Goal: Submit feedback/report problem: Submit feedback/report problem

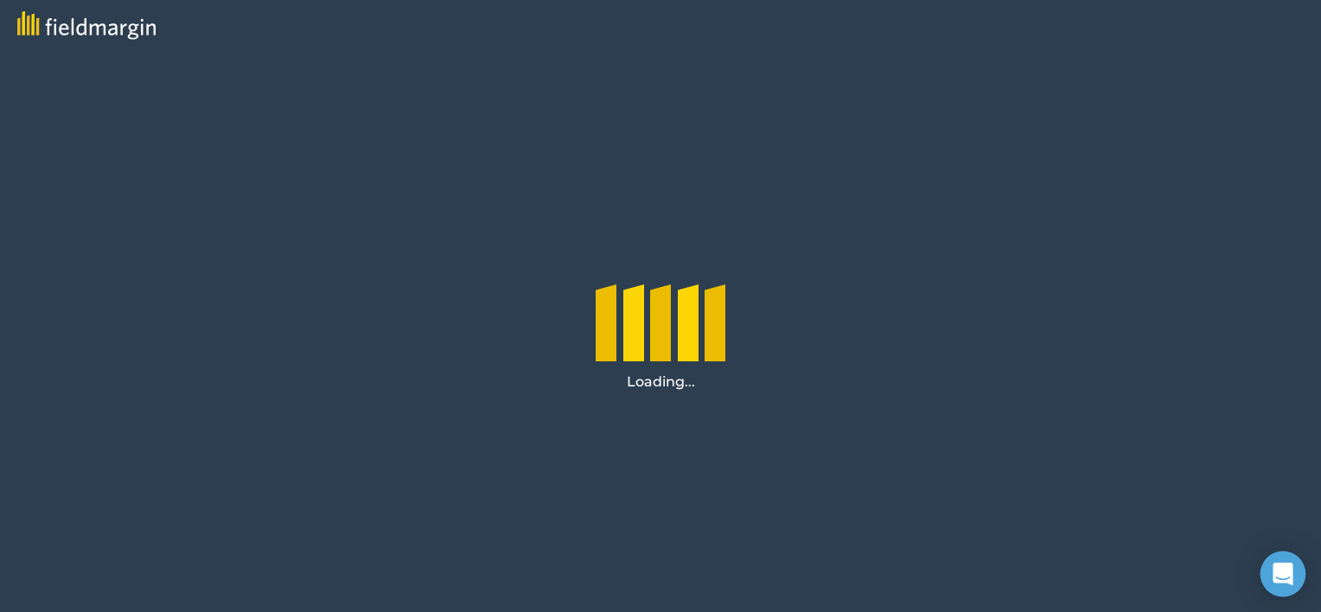
click at [1279, 563] on div "Open Intercom Messenger" at bounding box center [1283, 575] width 46 height 46
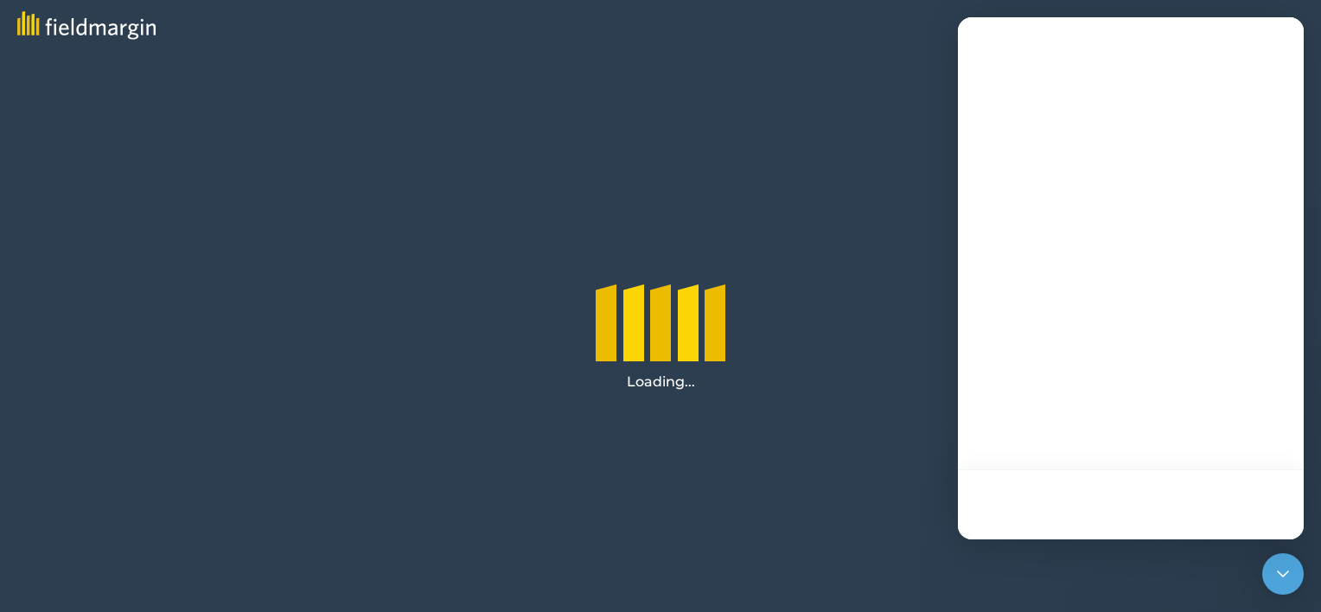
click at [1214, 422] on div at bounding box center [1131, 278] width 346 height 522
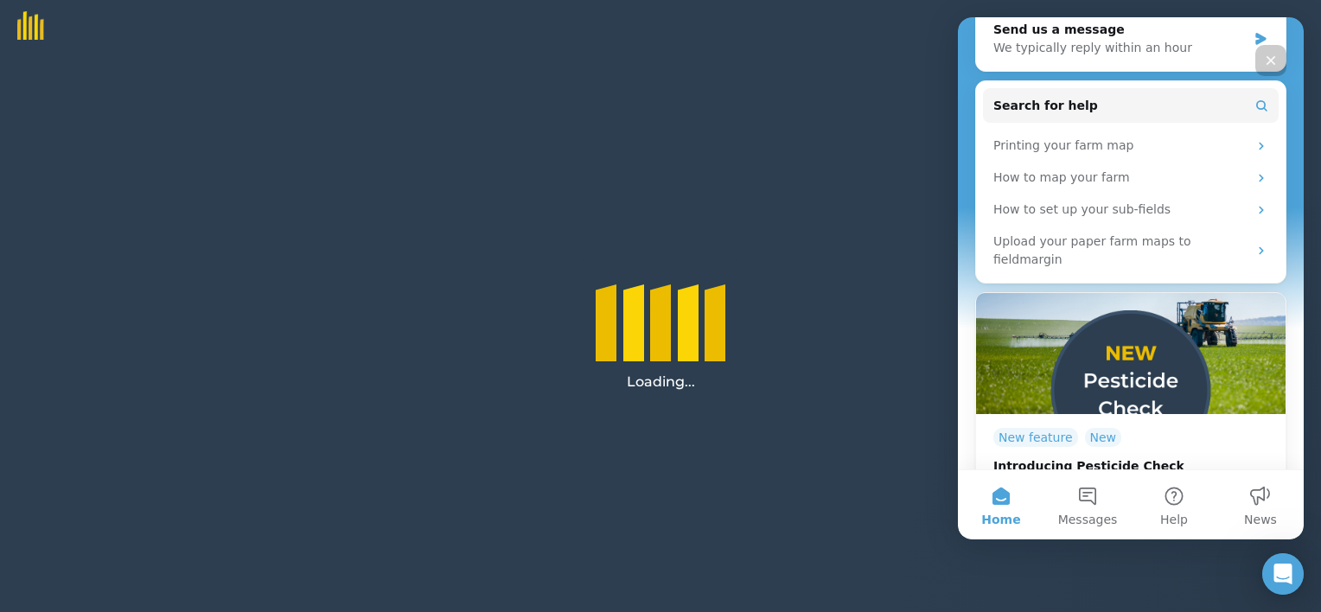
scroll to position [246, 0]
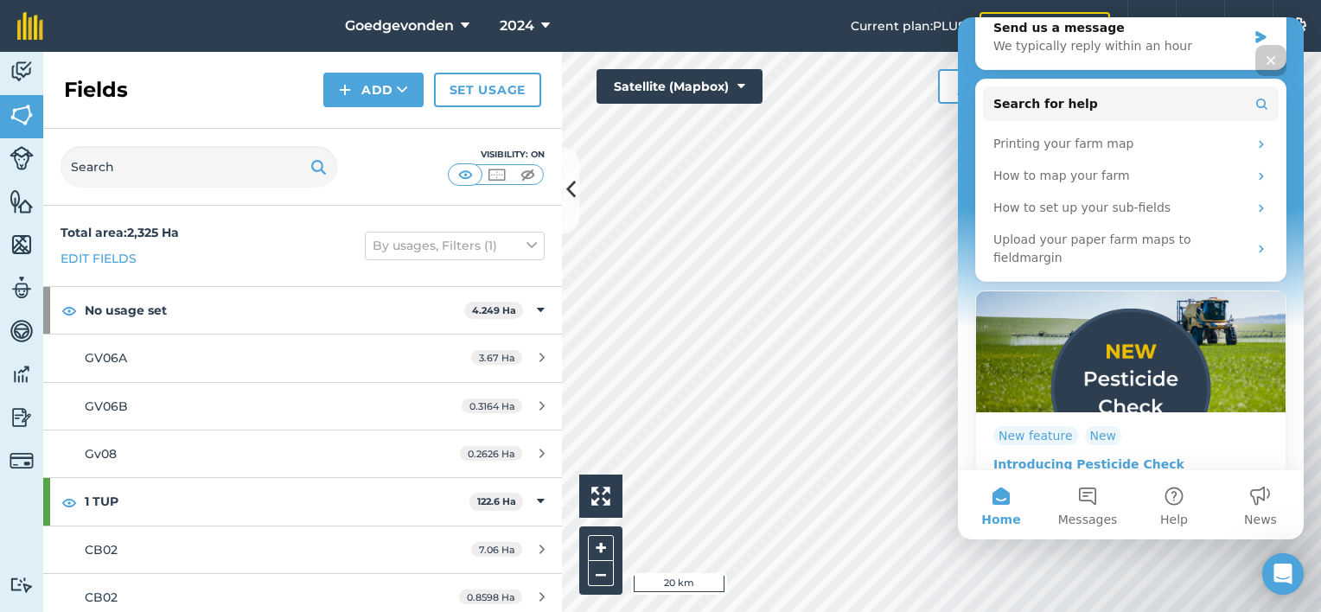
click at [1259, 481] on icon "Intercom messenger" at bounding box center [1261, 485] width 4 height 8
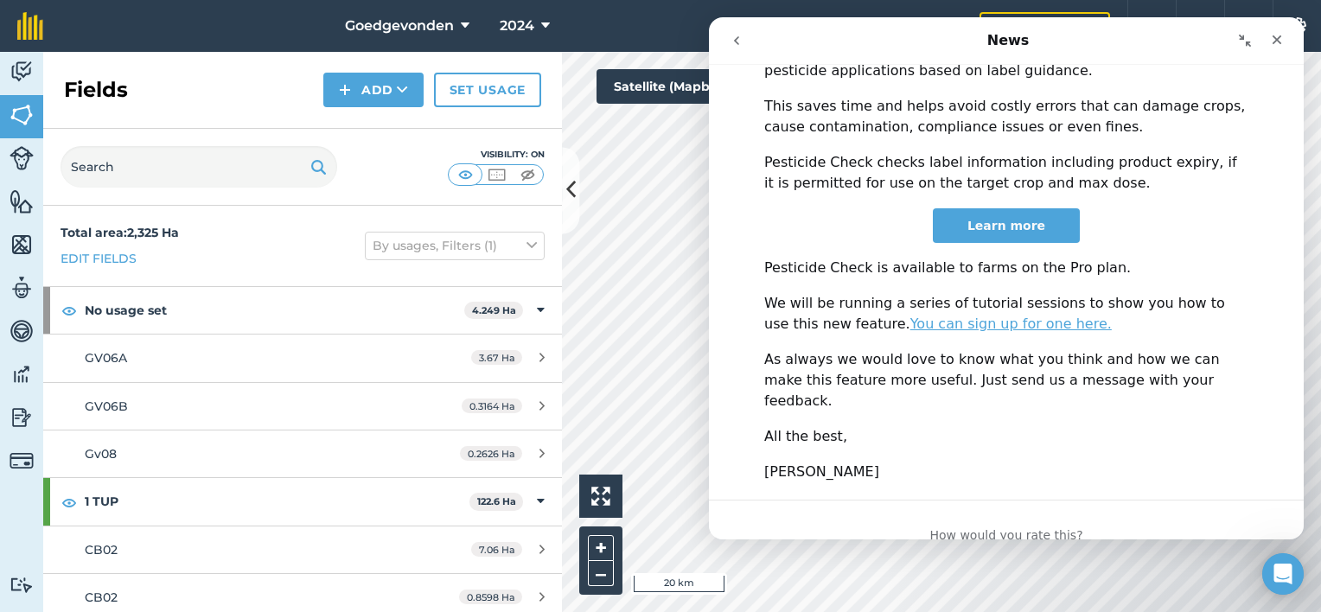
scroll to position [677, 0]
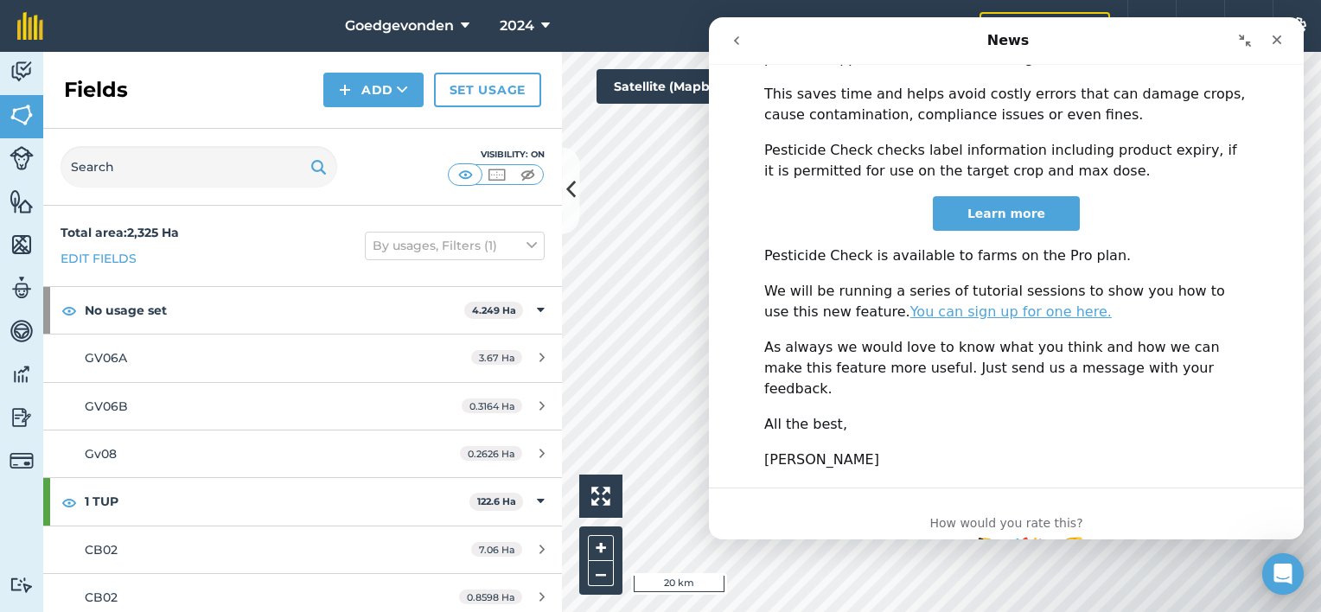
click at [994, 207] on span "Learn more" at bounding box center [1006, 214] width 78 height 14
click at [1027, 207] on span "Learn more" at bounding box center [1006, 214] width 78 height 14
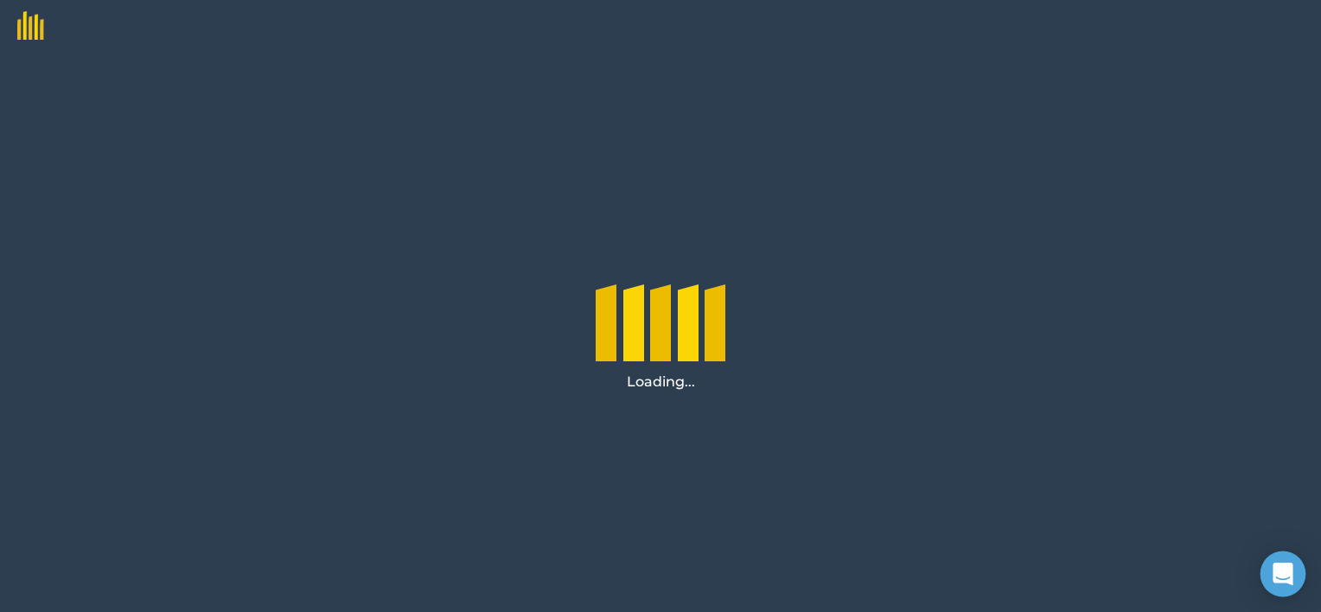
click at [1276, 560] on div "Open Intercom Messenger" at bounding box center [1283, 575] width 46 height 46
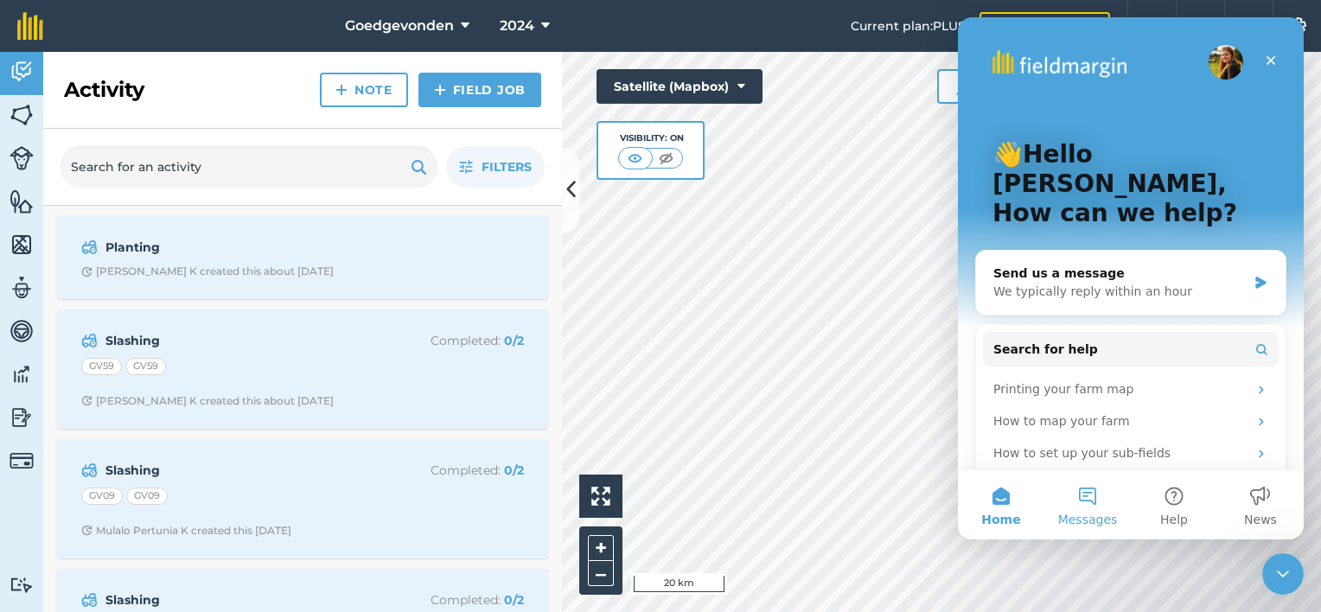
click at [1096, 508] on button "Messages" at bounding box center [1087, 504] width 86 height 69
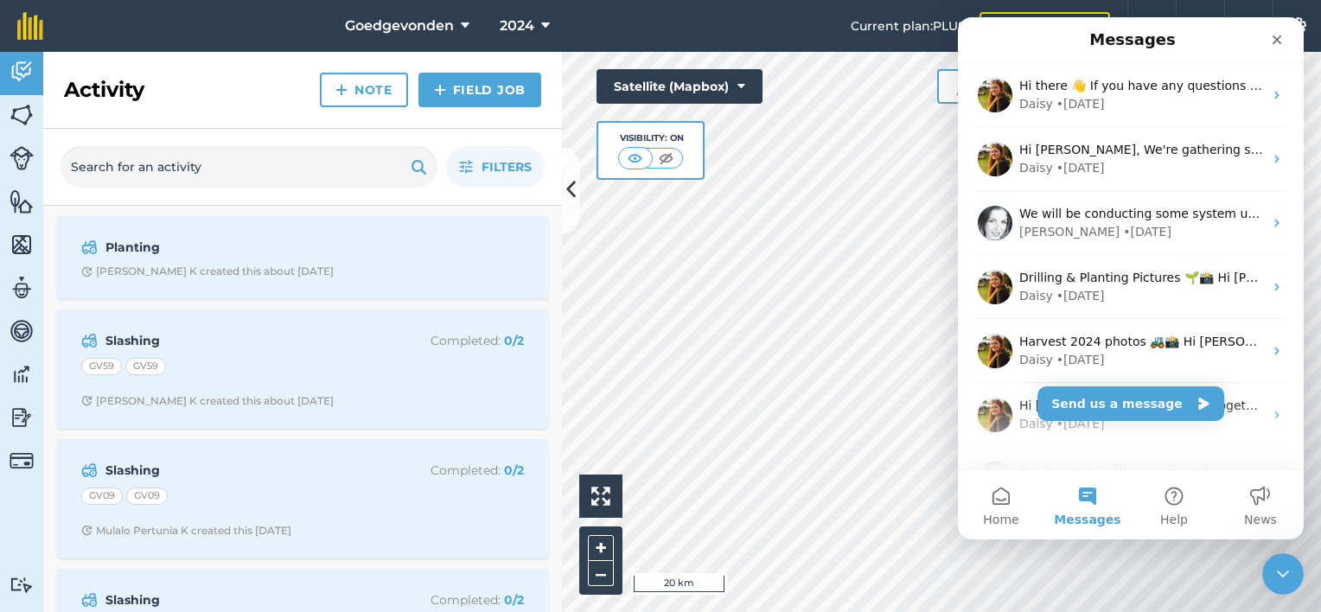
drag, startPoint x: 1293, startPoint y: 287, endPoint x: 1320, endPoint y: 407, distance: 123.1
click at [1304, 407] on html "Messages Hi there 👋 If you have any questions about our pricing or which plan i…" at bounding box center [1131, 278] width 346 height 522
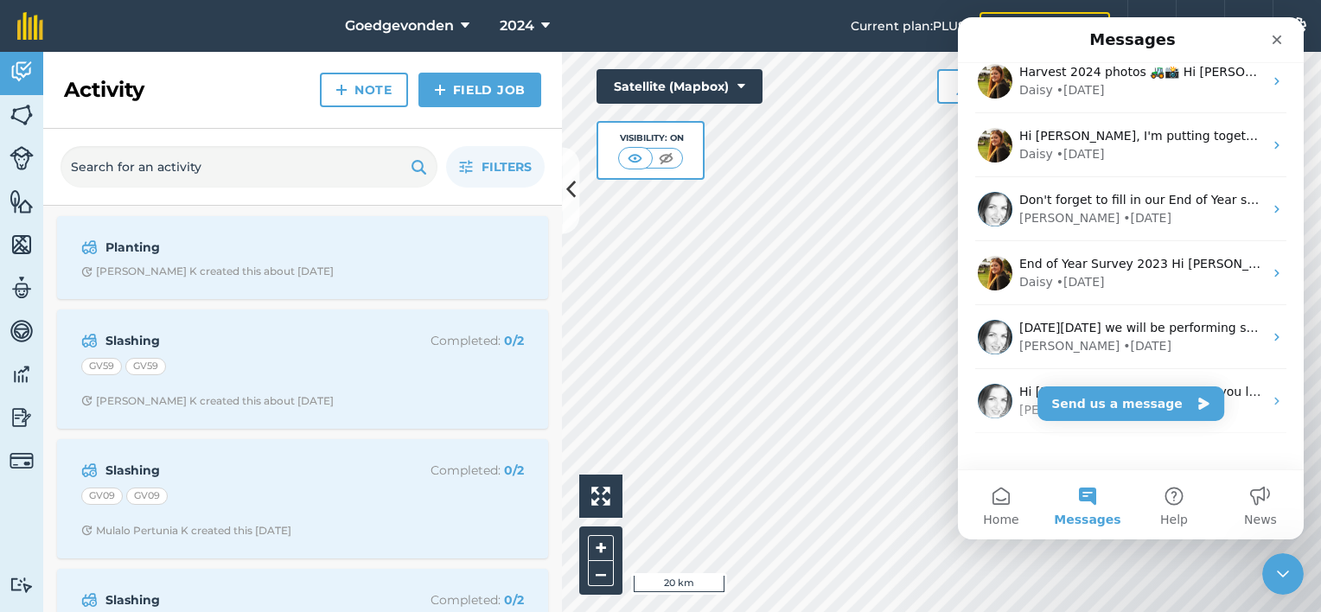
scroll to position [302, 0]
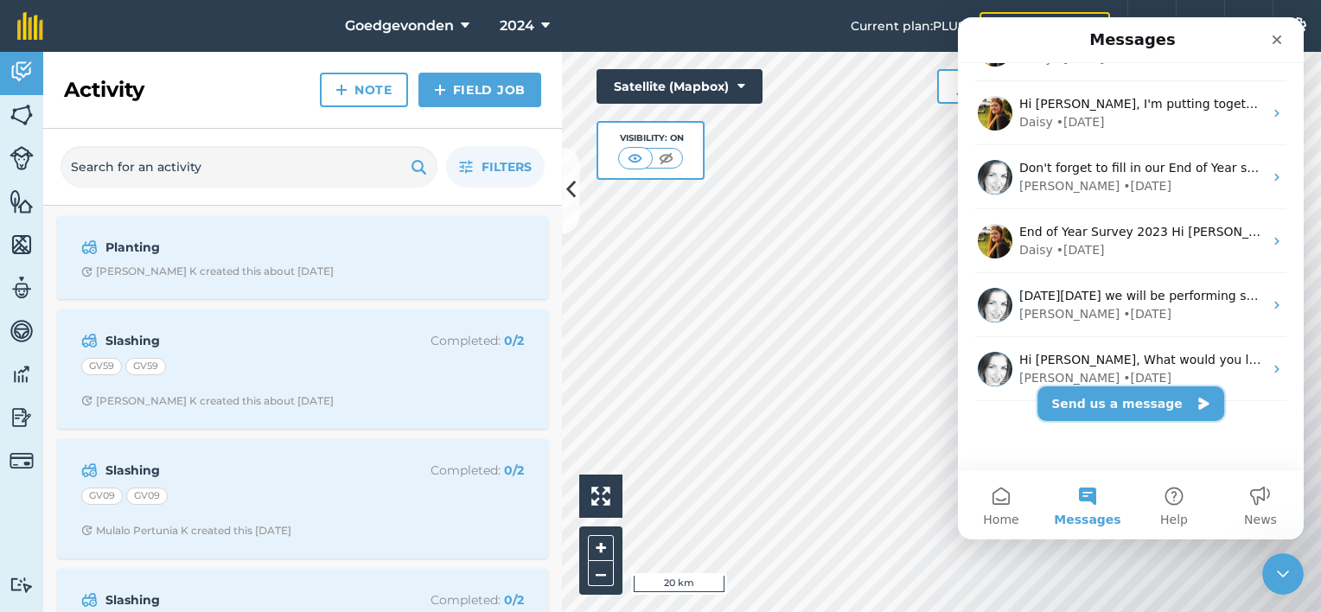
click at [1100, 400] on button "Send us a message" at bounding box center [1130, 403] width 187 height 35
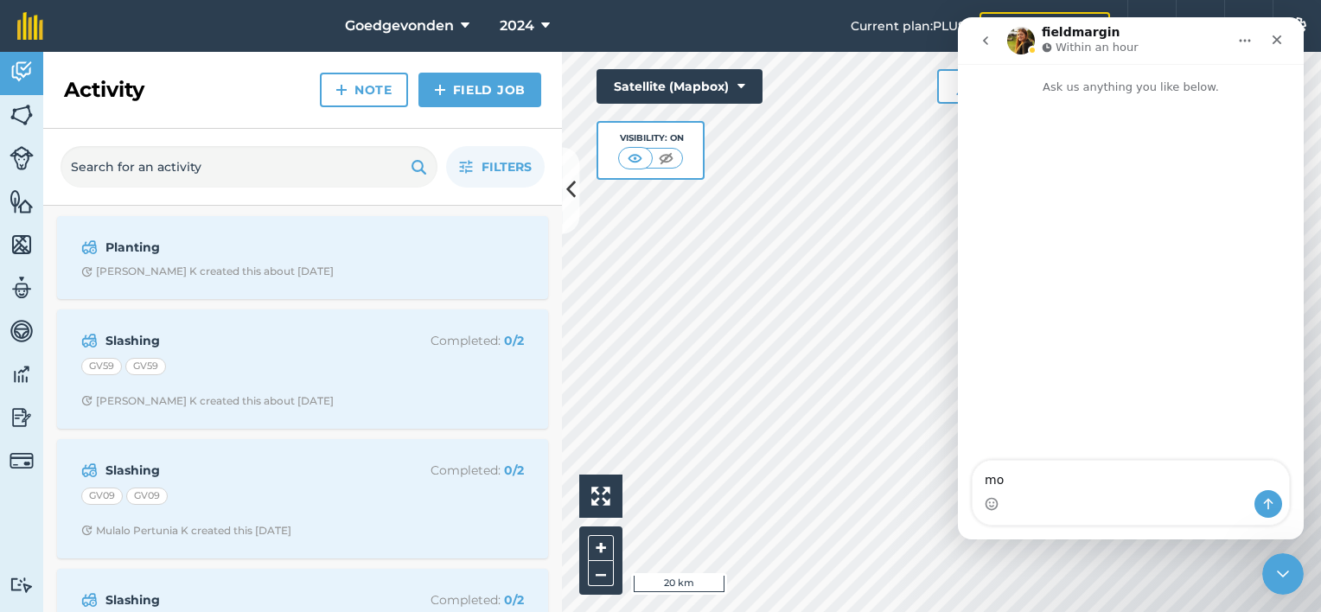
type textarea "m"
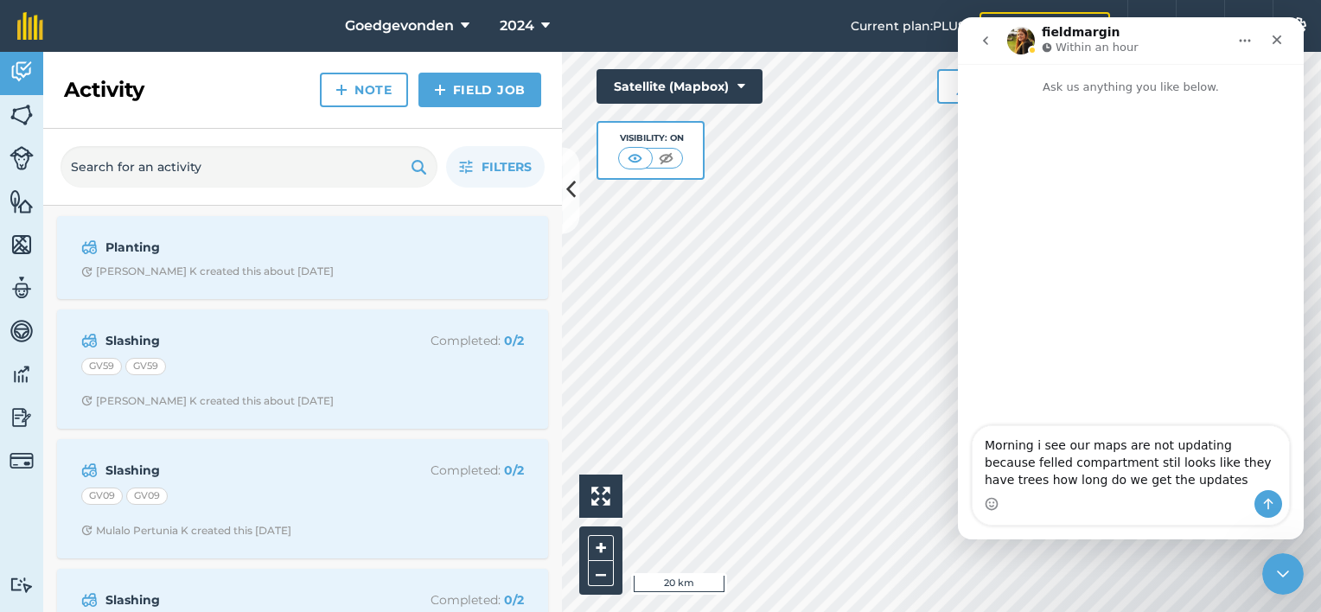
click at [1110, 463] on textarea "Morning i see our maps are not updating because felled compartment stil looks l…" at bounding box center [1131, 458] width 316 height 64
click at [1194, 444] on textarea "Morning i see our maps are not updating because felled compartment still looks …" at bounding box center [1131, 458] width 316 height 64
type textarea "Morning i see our maps are not updating because felled compartment still looks …"
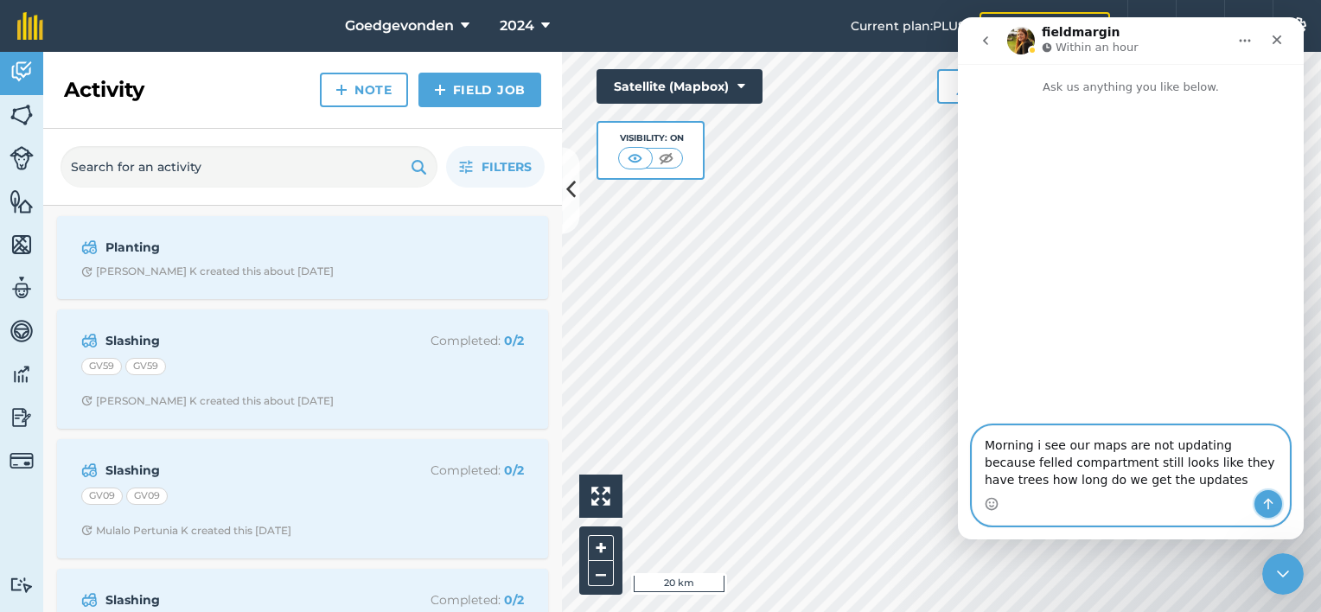
drag, startPoint x: 1194, startPoint y: 444, endPoint x: 1267, endPoint y: 502, distance: 93.6
click at [1267, 502] on icon "Send a message…" at bounding box center [1269, 504] width 10 height 11
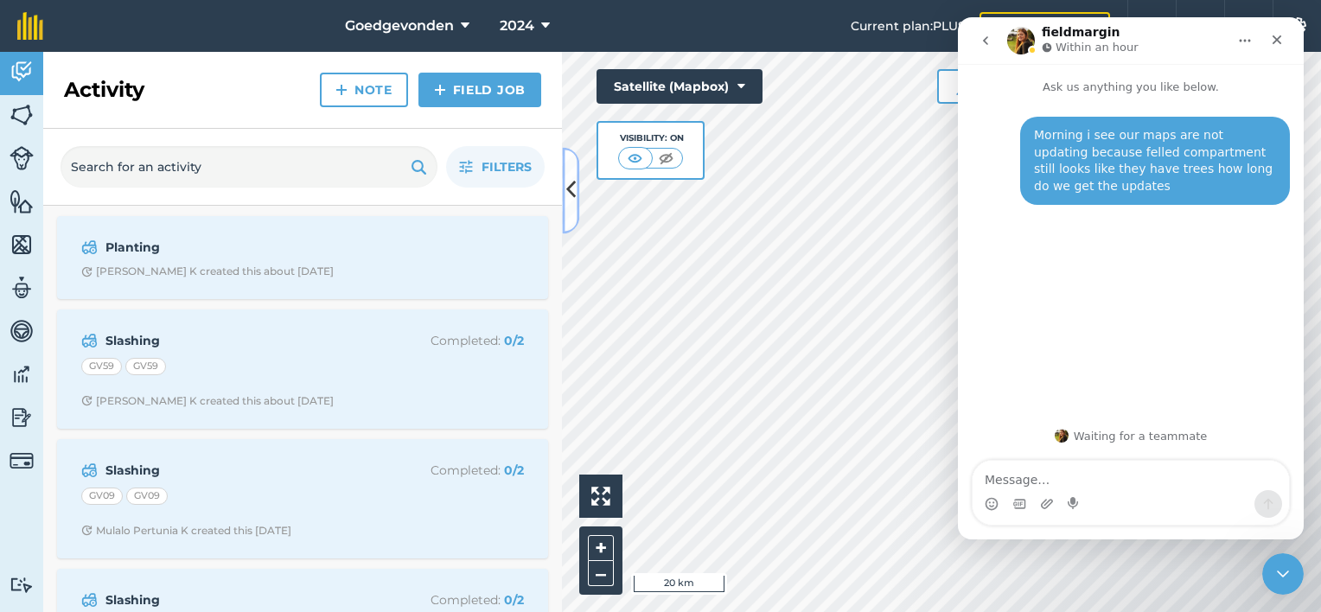
click at [577, 197] on button at bounding box center [570, 190] width 17 height 86
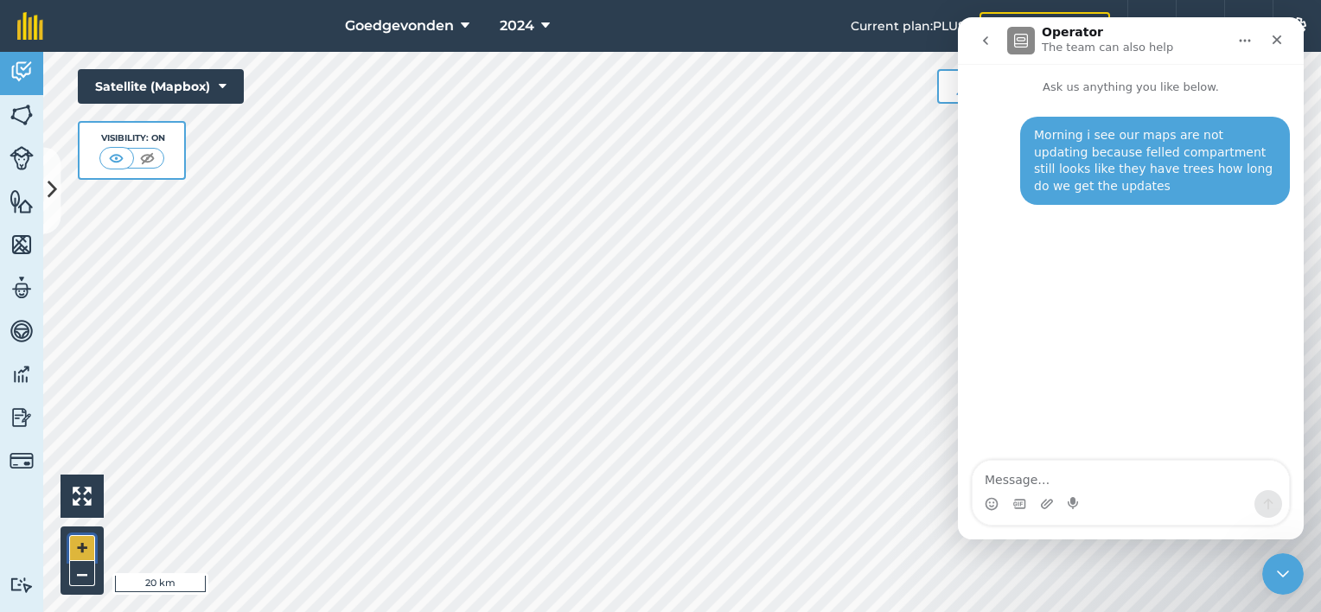
click at [77, 555] on button "+" at bounding box center [82, 548] width 26 height 26
click at [90, 539] on button "+" at bounding box center [82, 548] width 26 height 26
click at [78, 545] on button "+" at bounding box center [82, 548] width 26 height 26
click at [76, 543] on button "+" at bounding box center [82, 548] width 26 height 26
click at [1279, 36] on icon "Close" at bounding box center [1277, 40] width 10 height 10
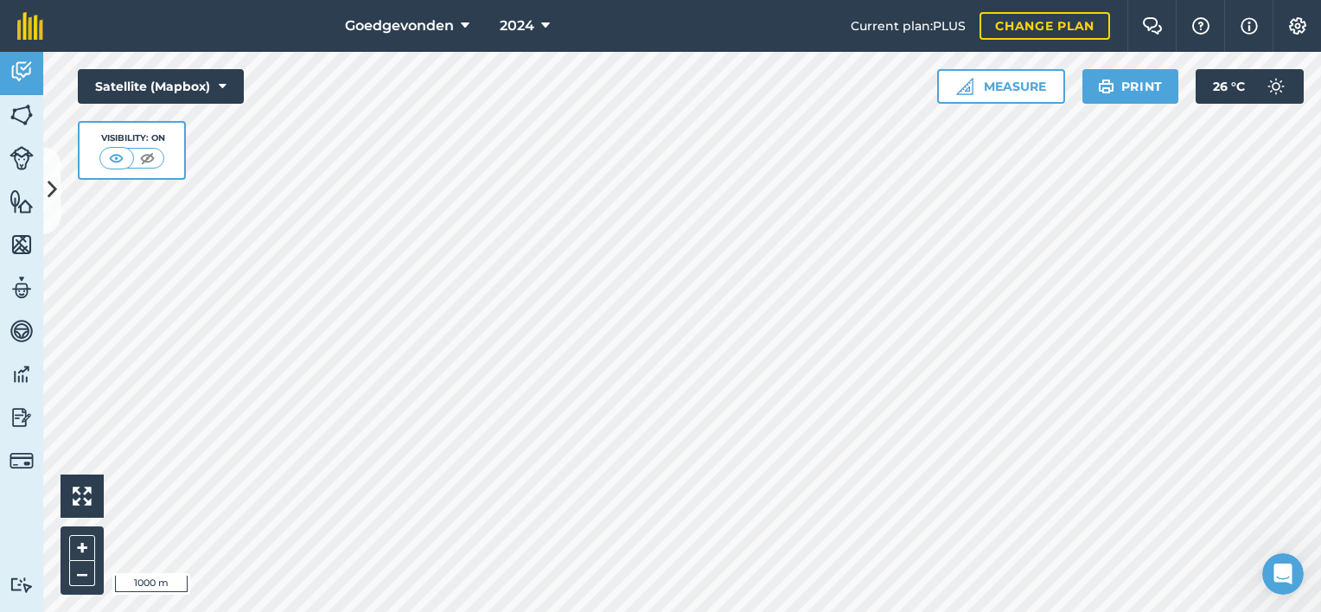
scroll to position [0, 0]
click at [78, 539] on button "+" at bounding box center [82, 548] width 26 height 26
click at [84, 568] on button "–" at bounding box center [82, 573] width 26 height 25
click at [86, 567] on button "–" at bounding box center [82, 573] width 26 height 25
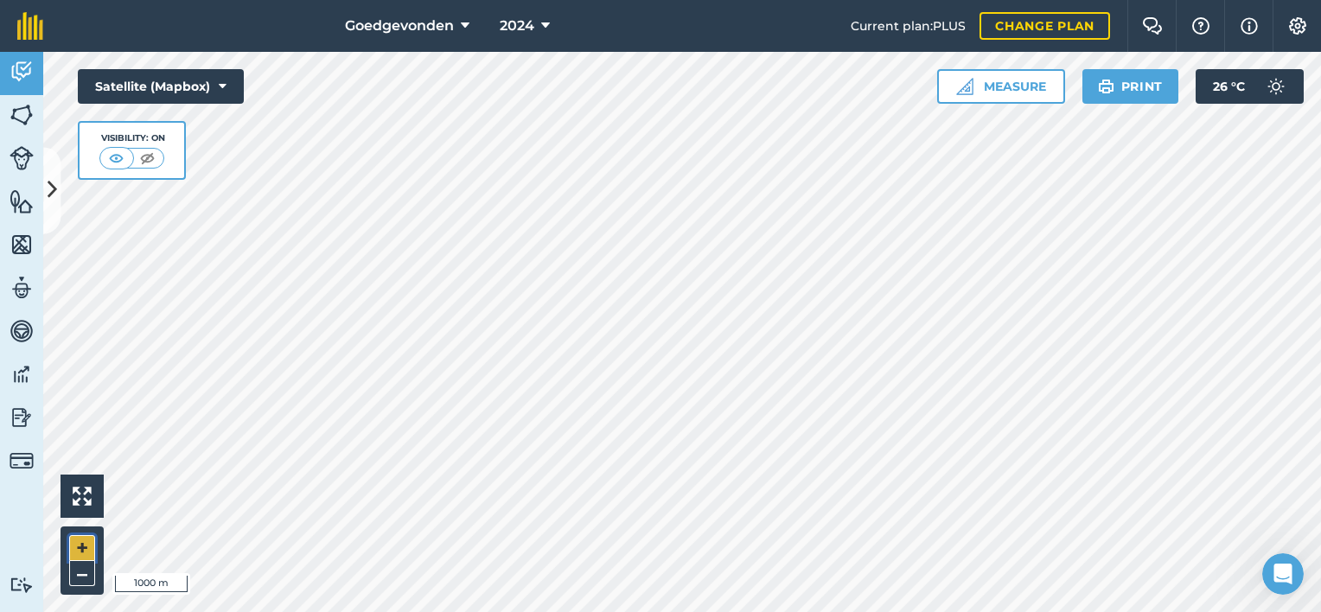
click at [79, 543] on button "+" at bounding box center [82, 548] width 26 height 26
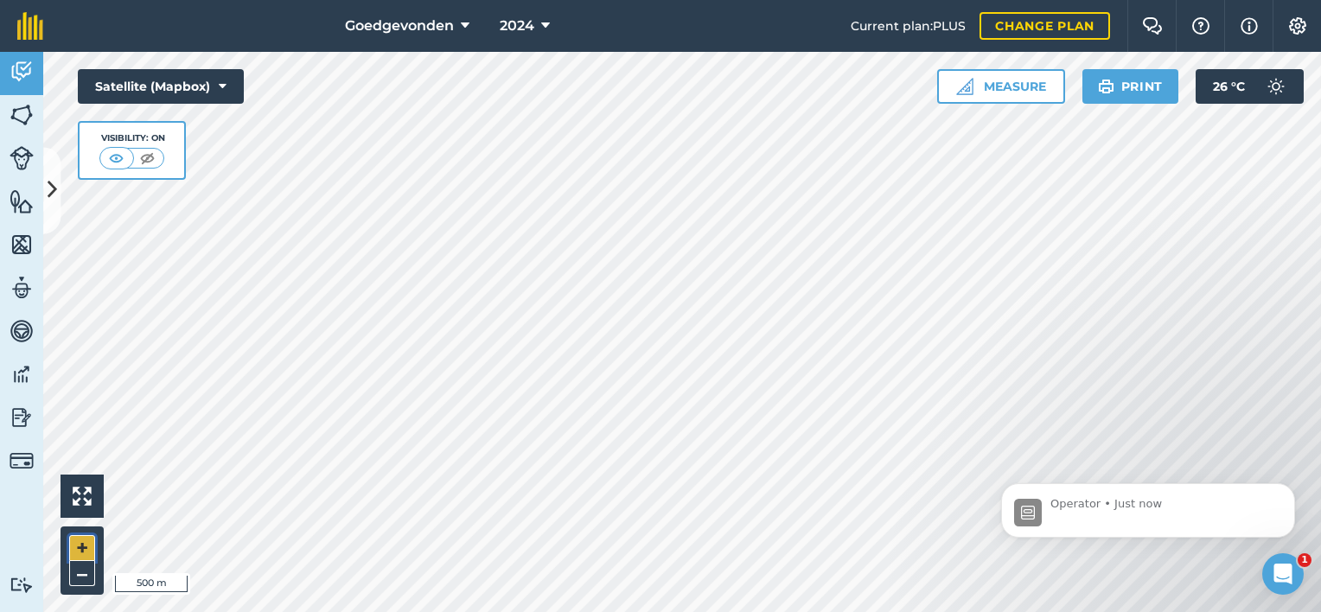
scroll to position [150, 0]
click at [79, 539] on button "+" at bounding box center [82, 548] width 26 height 26
click at [20, 110] on img at bounding box center [22, 115] width 24 height 26
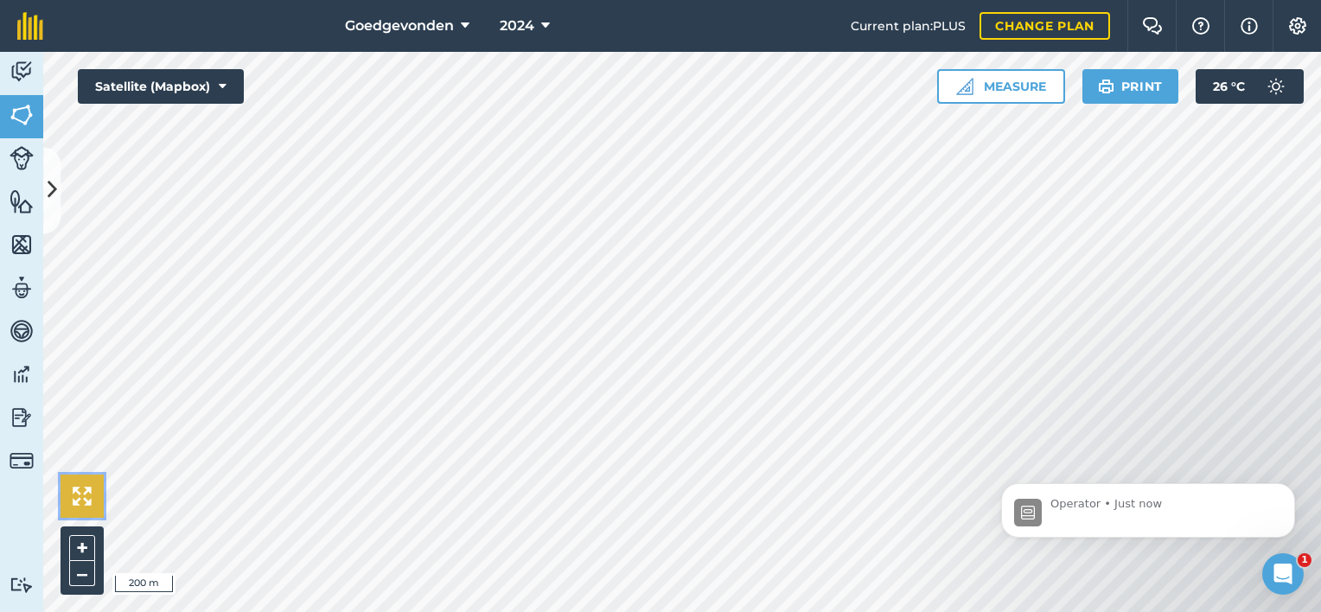
click at [85, 498] on img at bounding box center [82, 496] width 19 height 19
click at [86, 573] on button "–" at bounding box center [82, 573] width 26 height 25
click at [83, 533] on div "+ –" at bounding box center [82, 560] width 43 height 68
click at [1283, 573] on icon "Open Intercom Messenger" at bounding box center [1280, 572] width 29 height 29
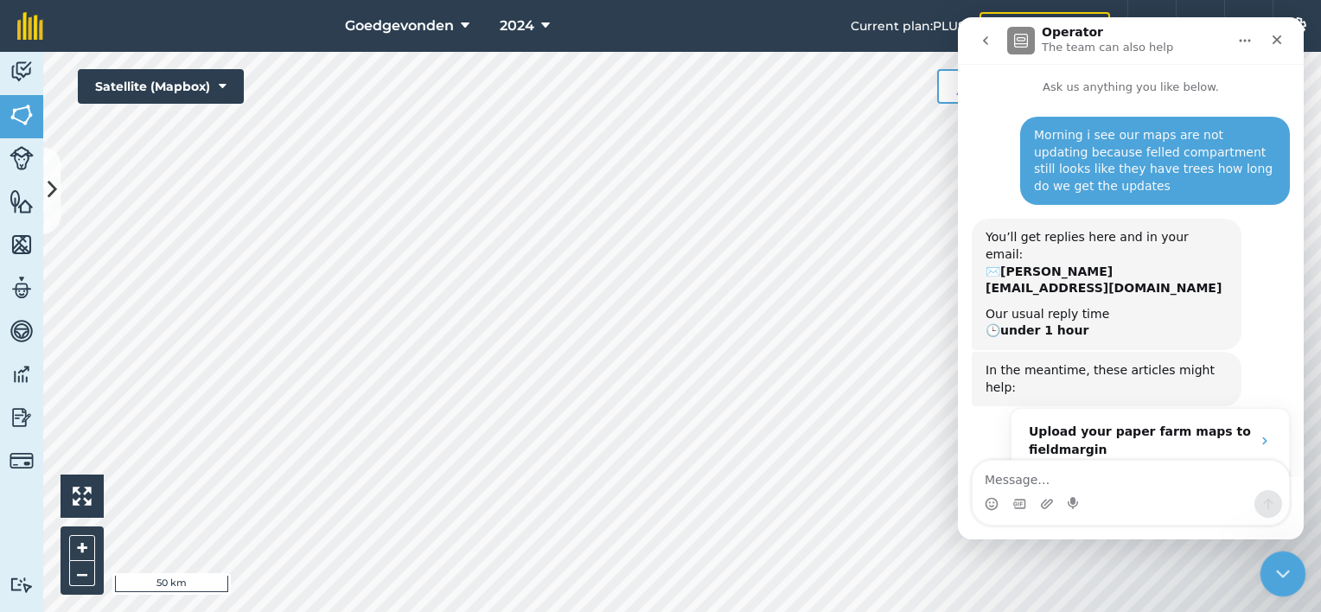
scroll to position [150, 0]
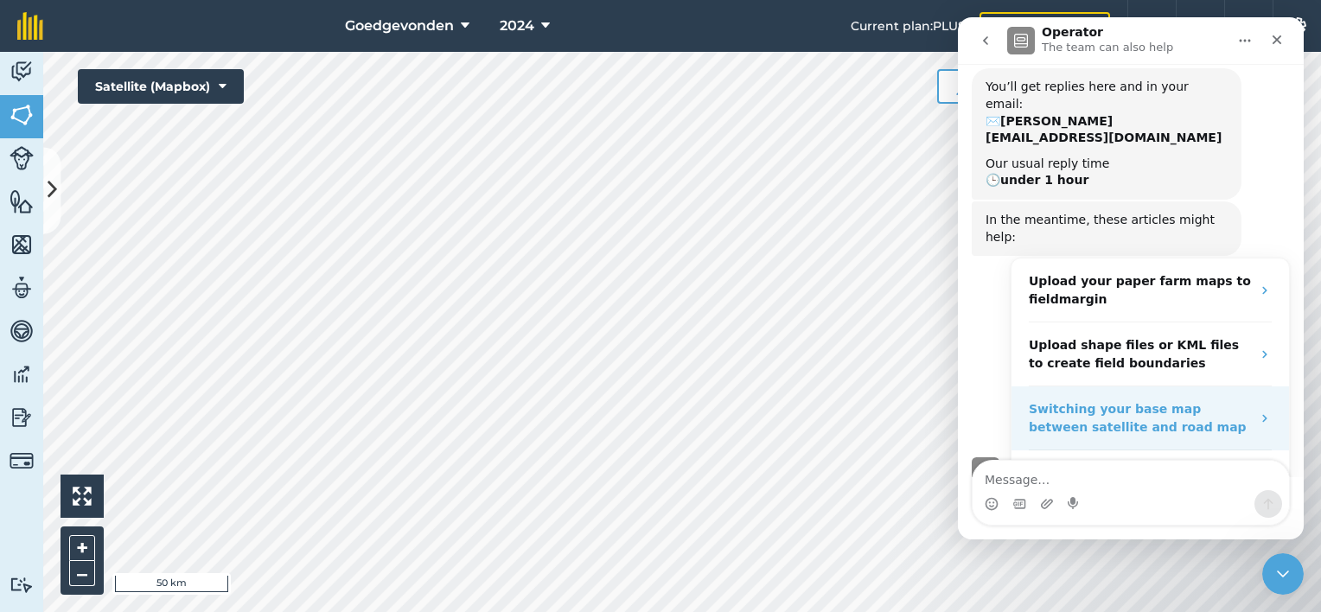
click at [1233, 400] on div "Switching your base map between satellite and road map" at bounding box center [1140, 418] width 222 height 36
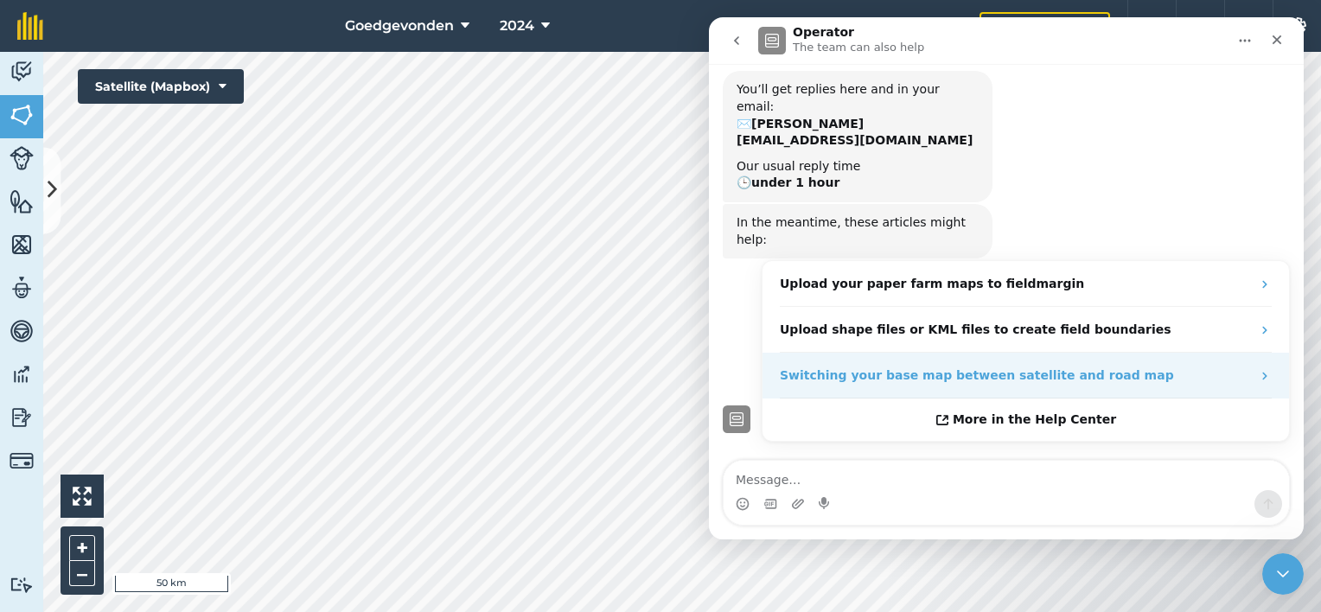
scroll to position [0, 0]
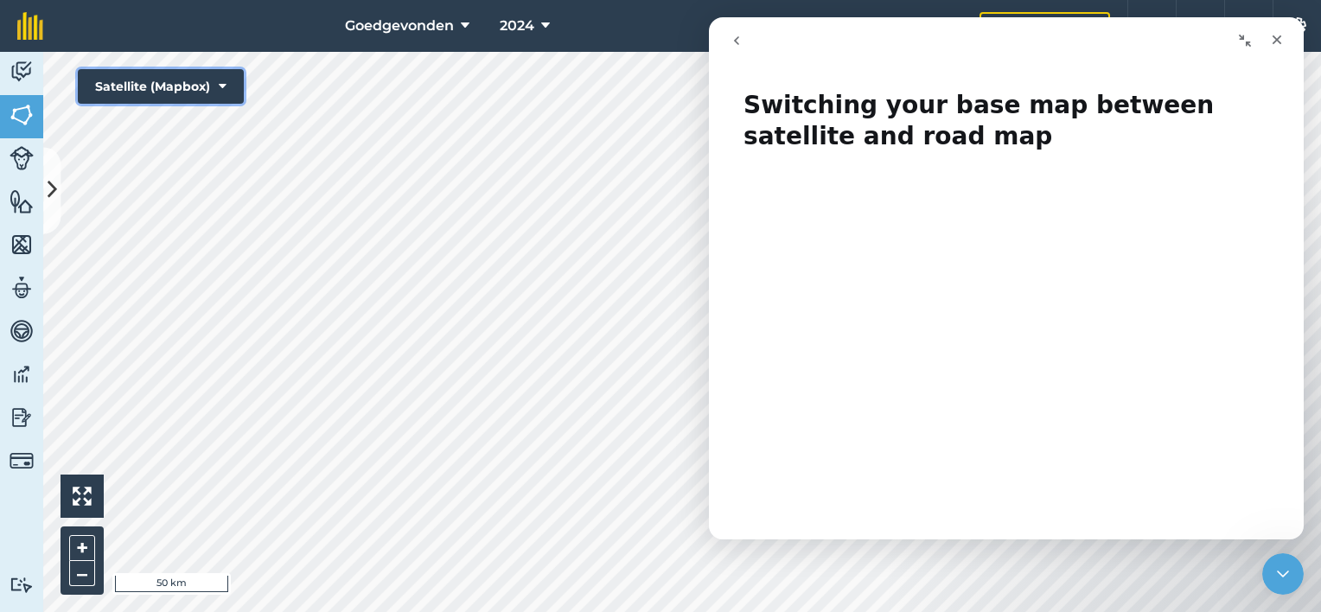
click at [222, 80] on icon at bounding box center [223, 86] width 8 height 17
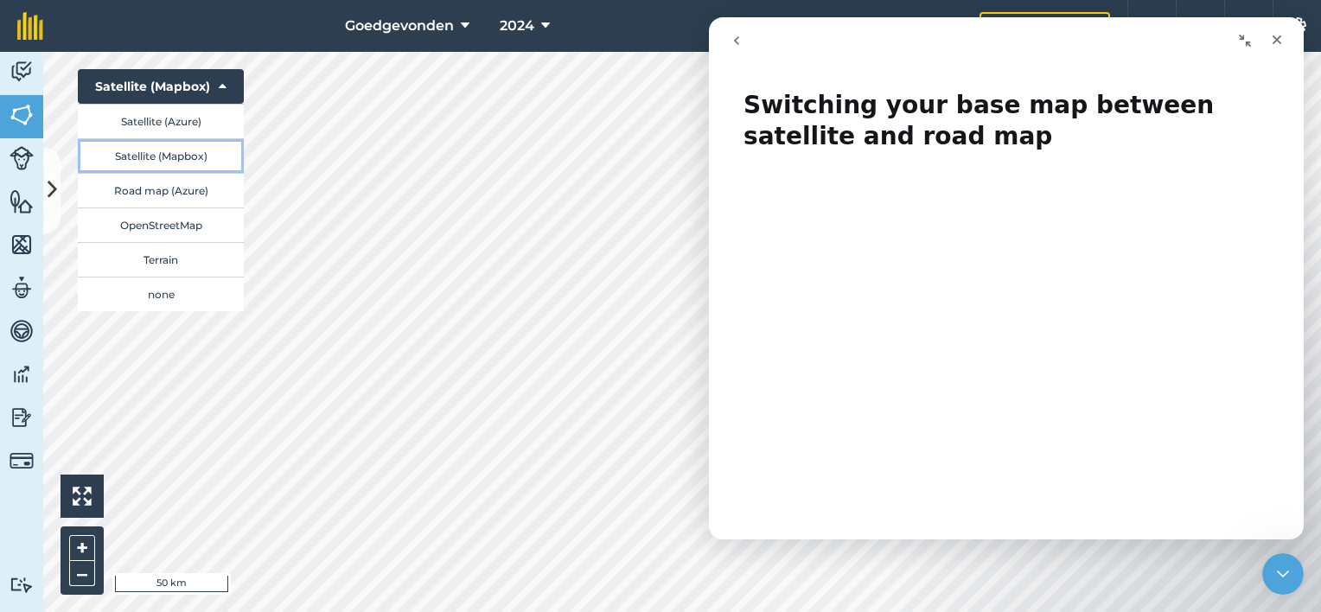
click at [179, 154] on button "Satellite (Mapbox)" at bounding box center [161, 155] width 166 height 35
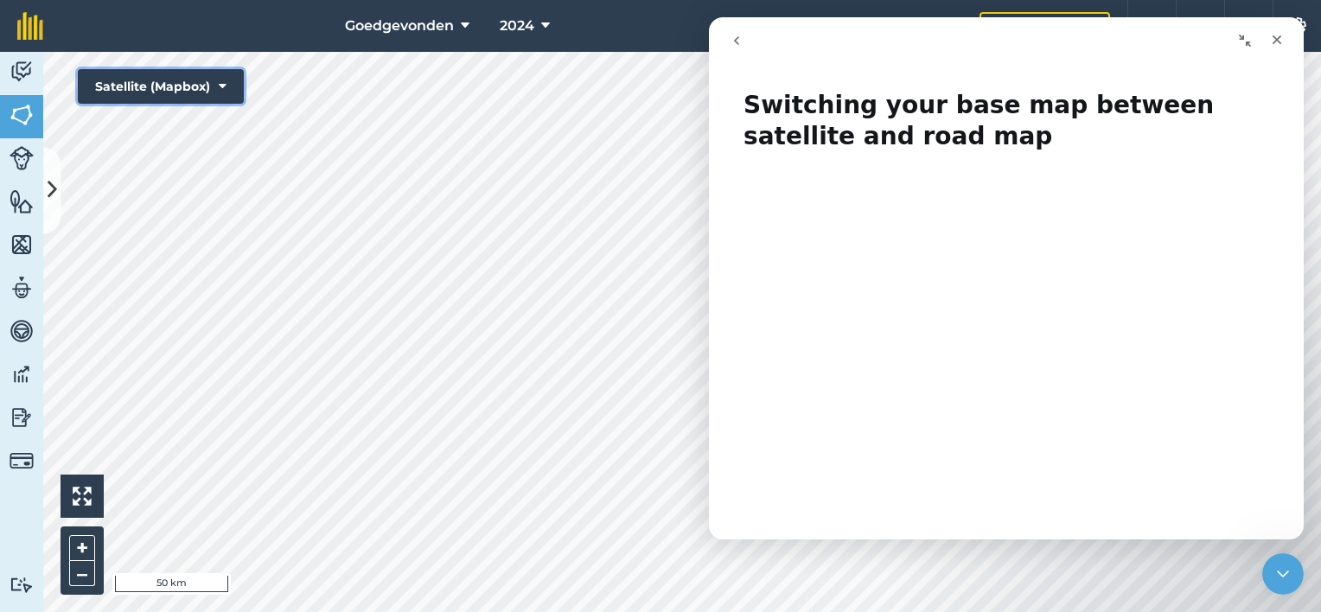
click at [223, 91] on icon at bounding box center [223, 86] width 8 height 17
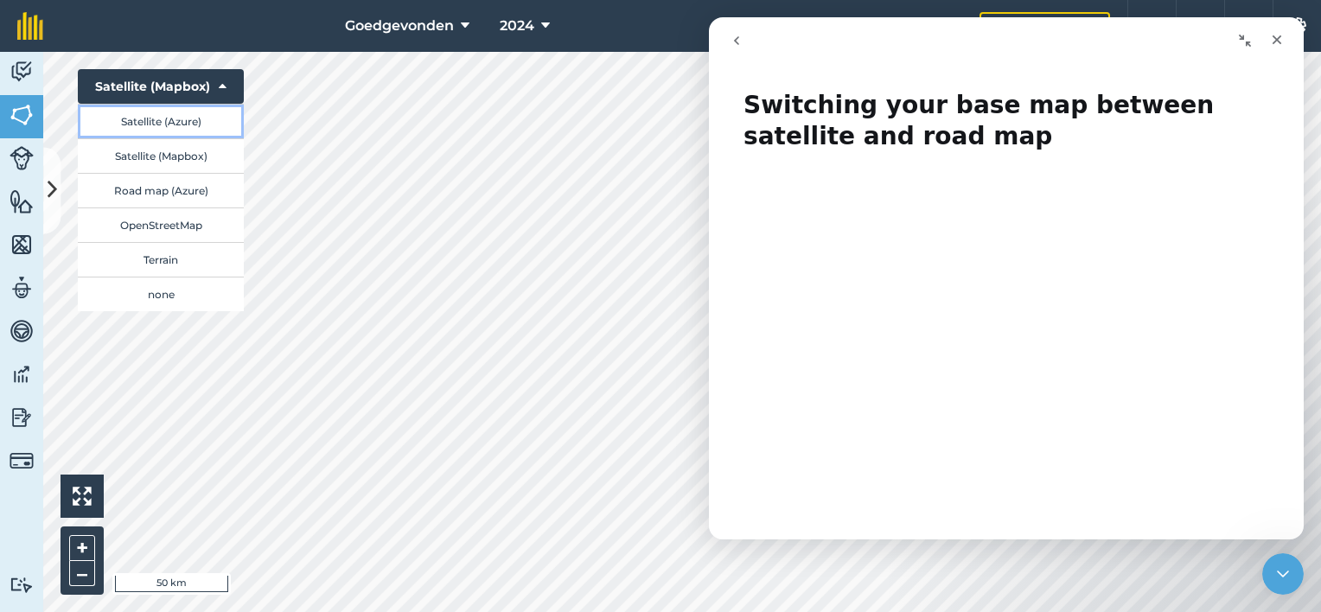
click at [210, 123] on button "Satellite (Azure)" at bounding box center [161, 121] width 166 height 35
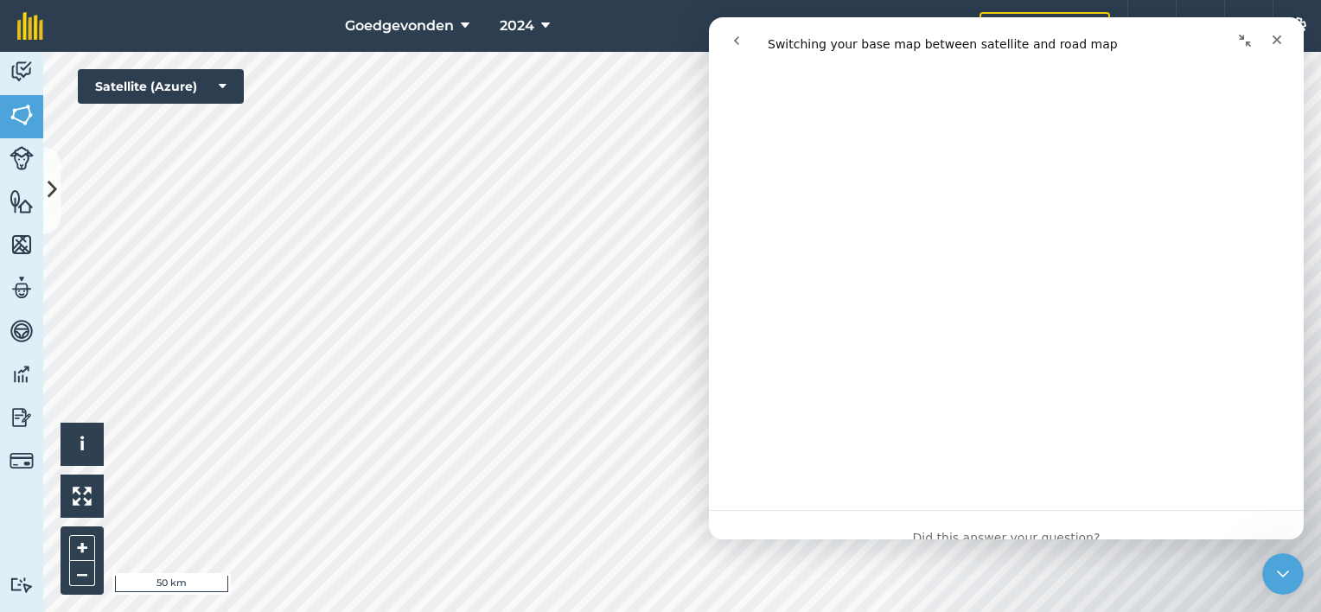
scroll to position [261, 0]
click at [226, 84] on button "Satellite (Azure)" at bounding box center [161, 86] width 166 height 35
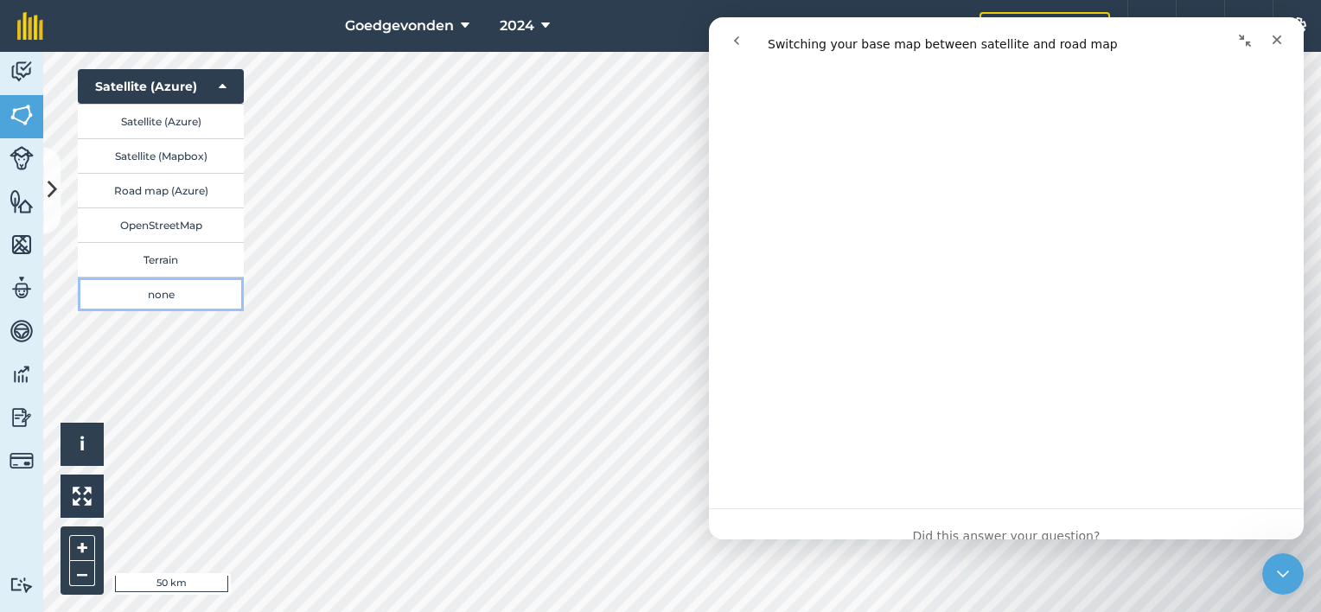
click at [167, 297] on button "none" at bounding box center [161, 294] width 166 height 35
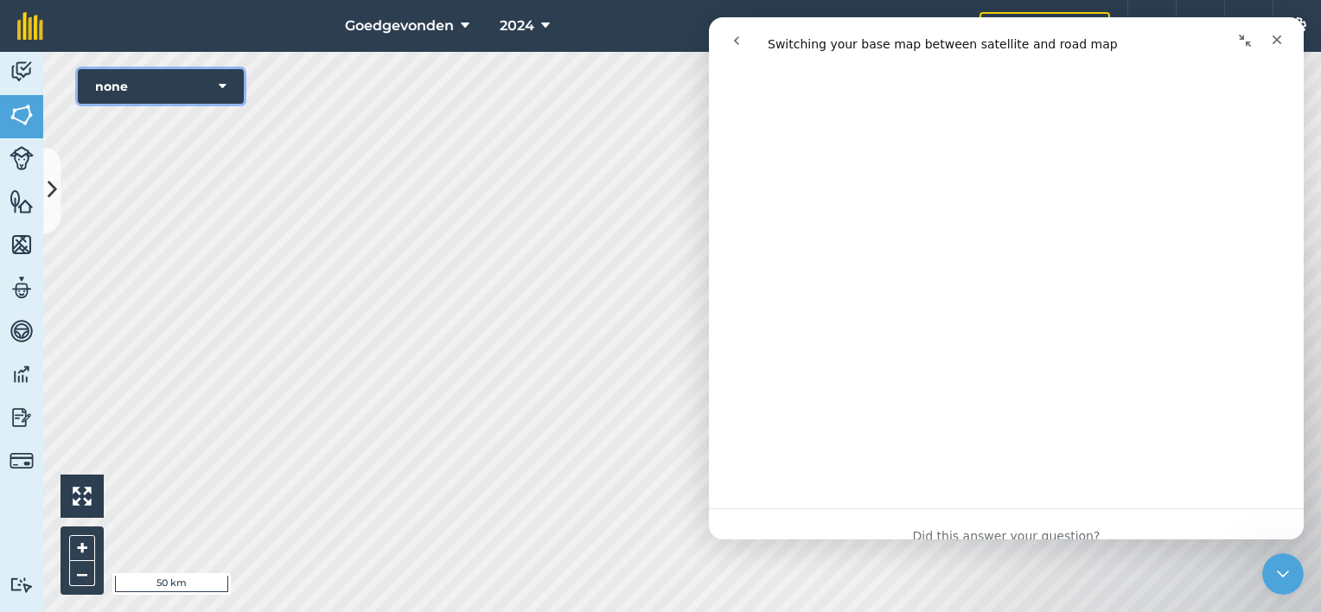
click at [228, 86] on button "none" at bounding box center [161, 86] width 166 height 35
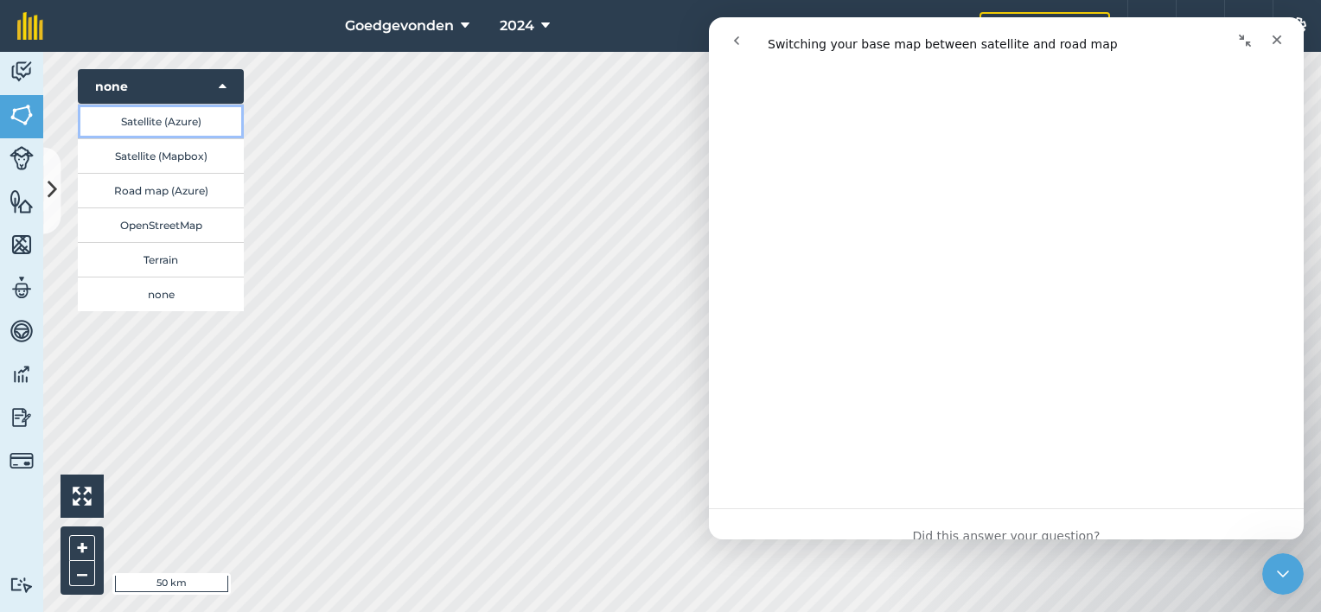
click at [203, 128] on button "Satellite (Azure)" at bounding box center [161, 121] width 166 height 35
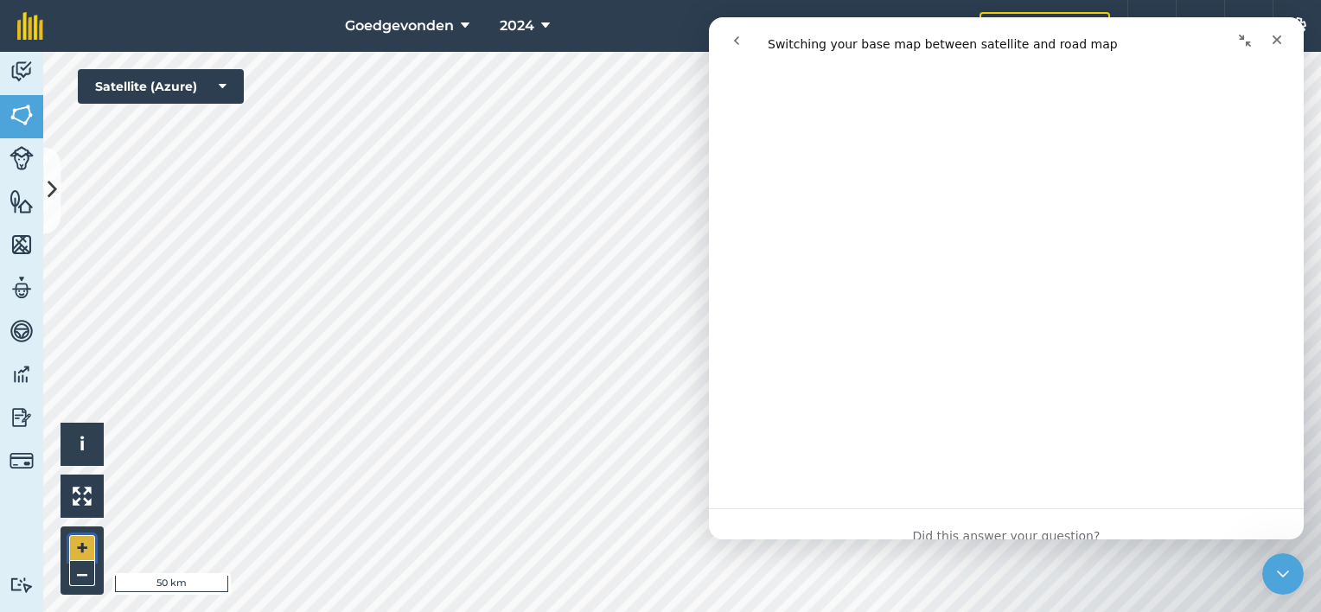
click at [75, 552] on button "+" at bounding box center [82, 548] width 26 height 26
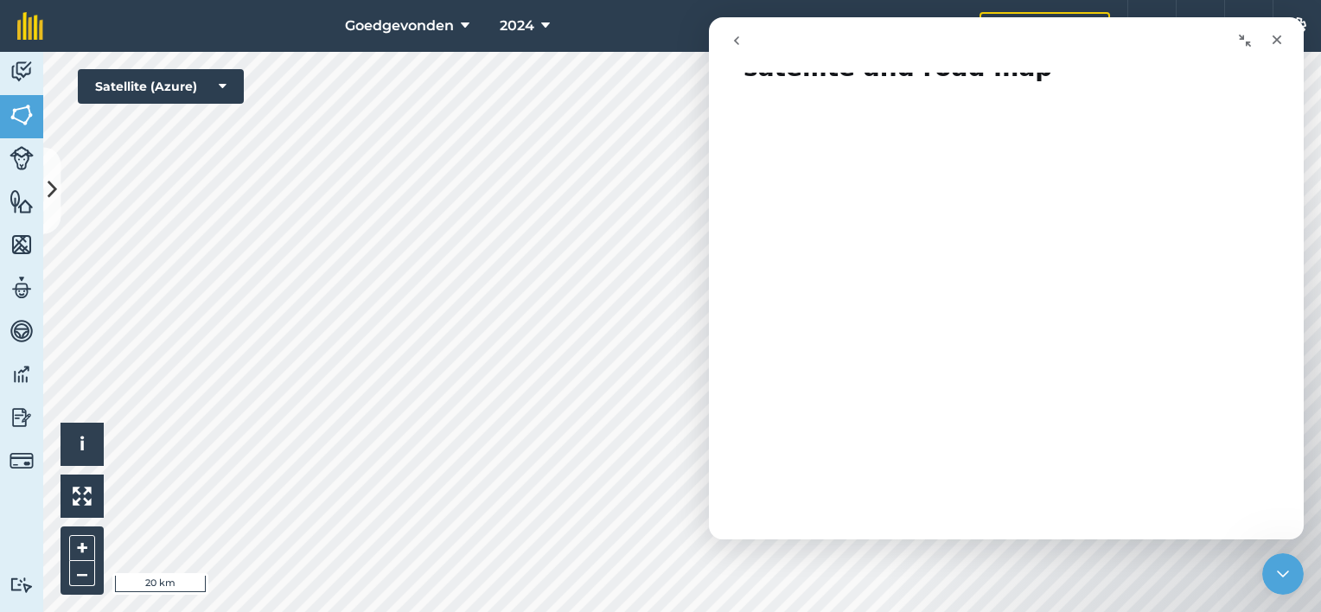
scroll to position [0, 0]
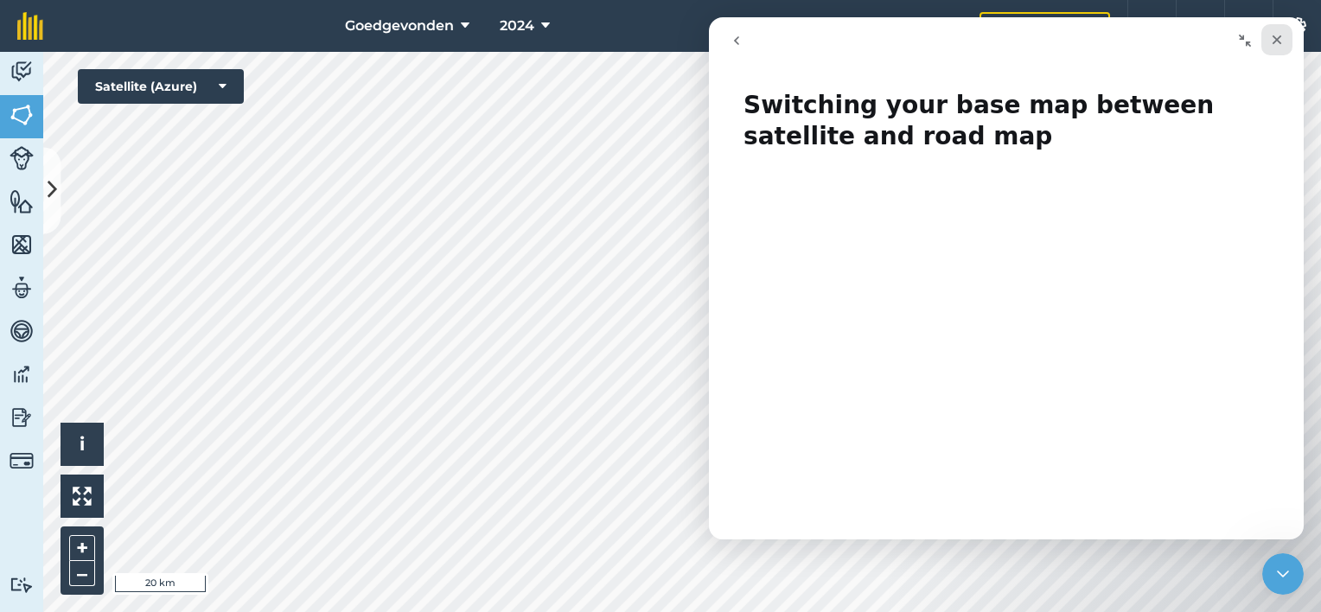
click at [1283, 41] on icon "Close" at bounding box center [1277, 40] width 14 height 14
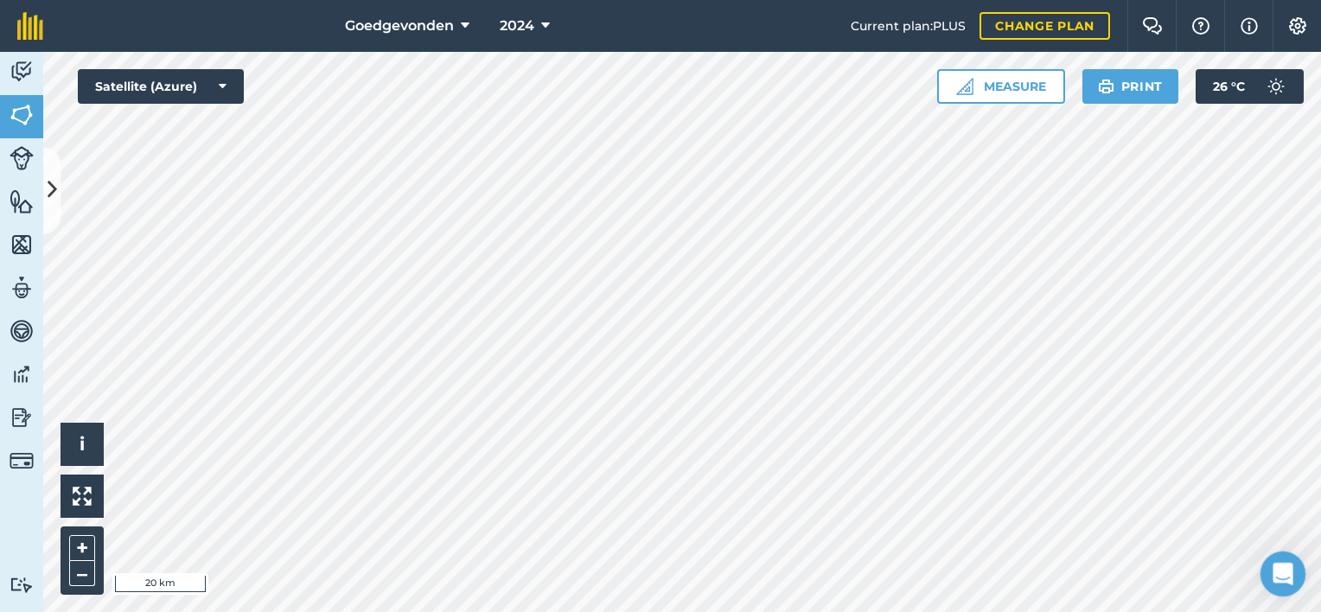
click at [1276, 573] on icon "Open Intercom Messenger" at bounding box center [1280, 572] width 29 height 29
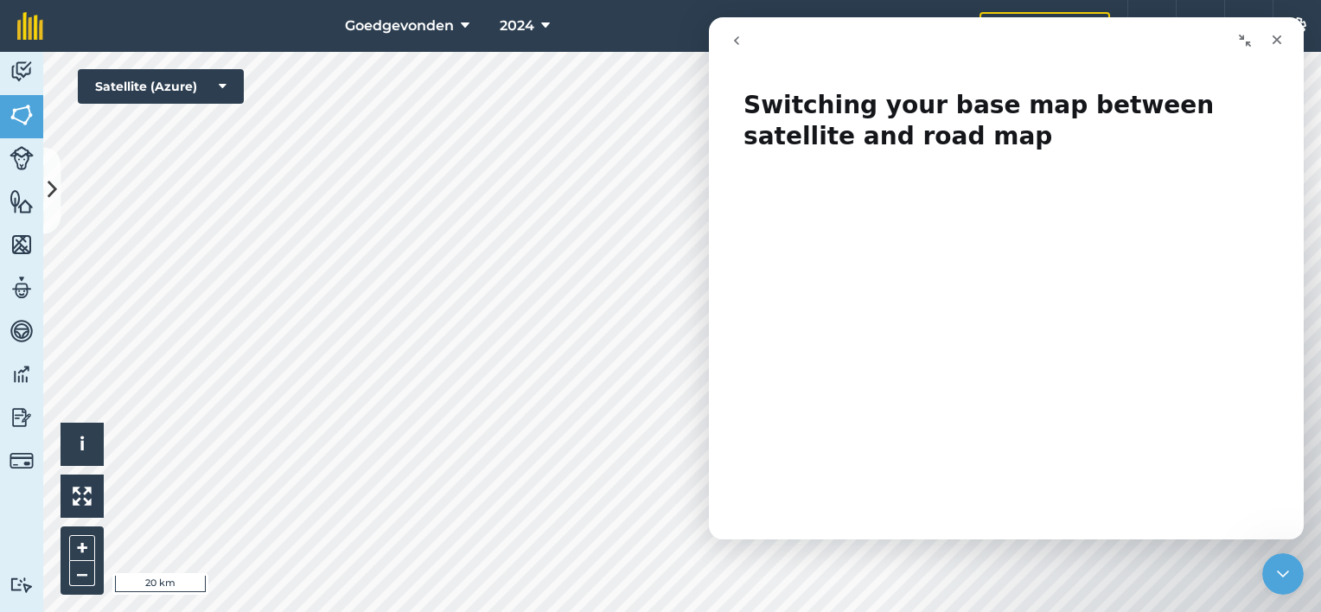
click at [733, 38] on icon "go back" at bounding box center [737, 41] width 14 height 14
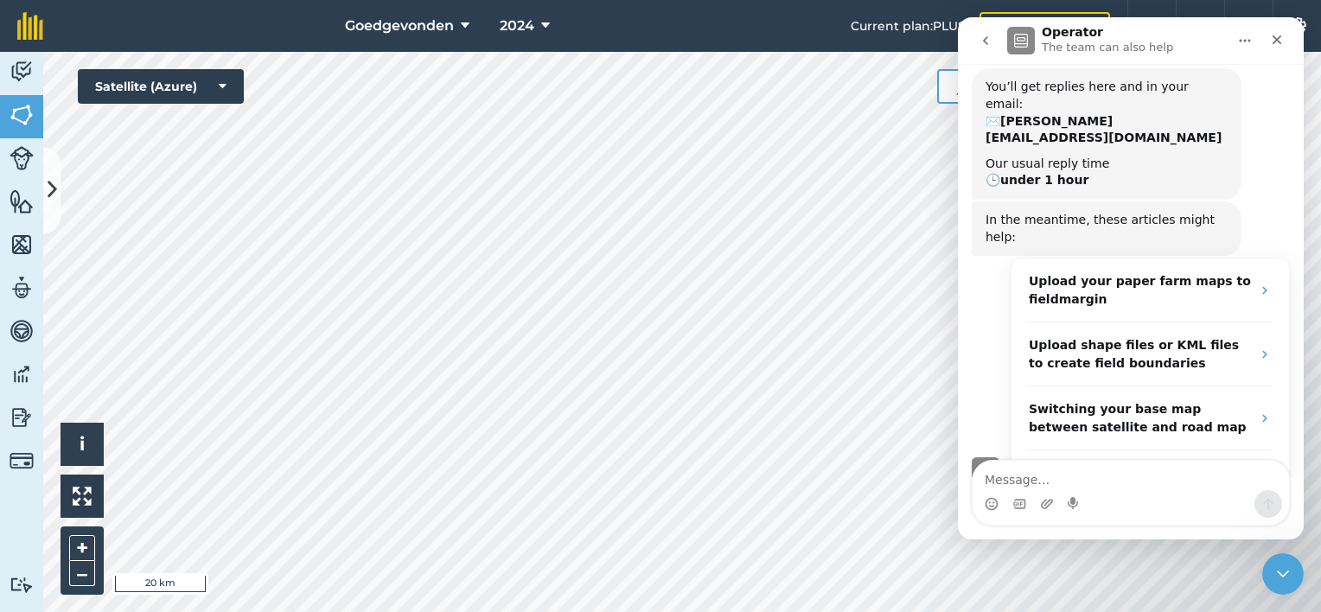
scroll to position [285, 0]
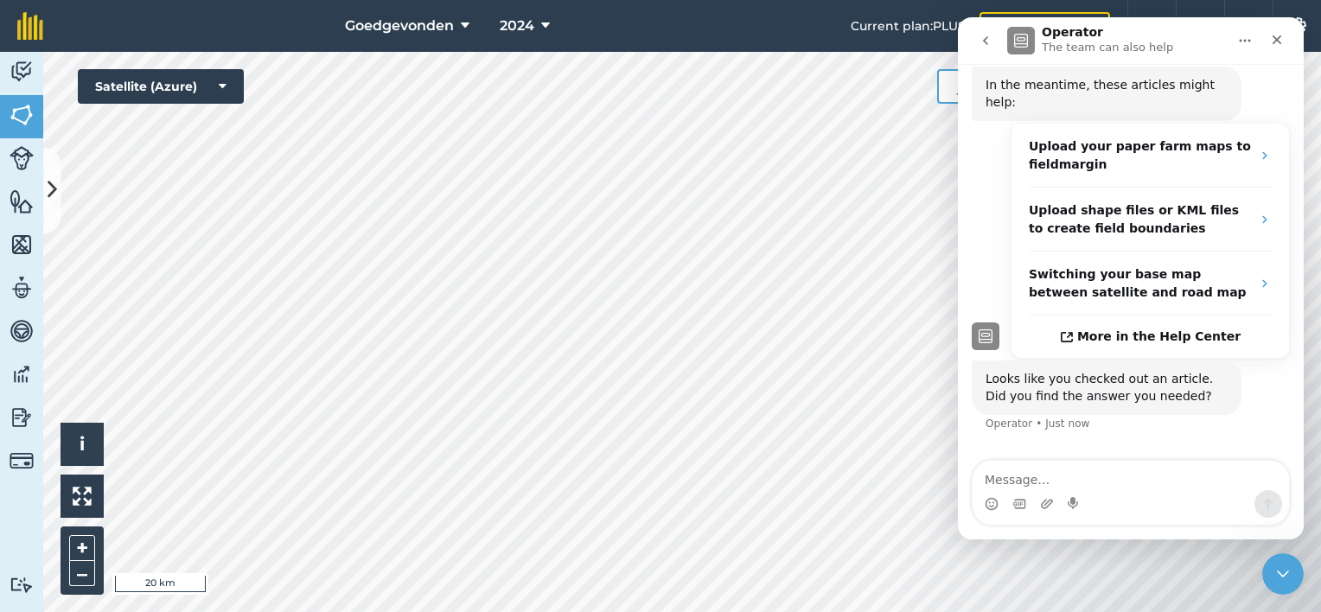
click at [1254, 464] on button "No" at bounding box center [1260, 481] width 42 height 35
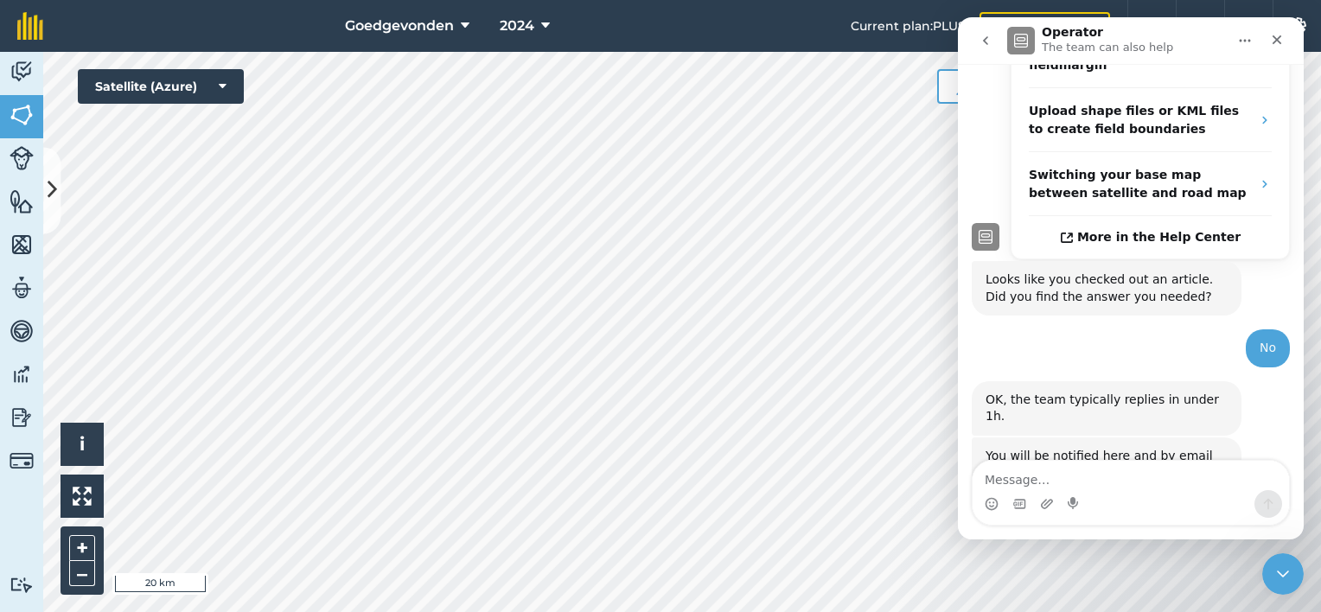
scroll to position [384, 0]
click at [1283, 41] on icon "Close" at bounding box center [1277, 40] width 14 height 14
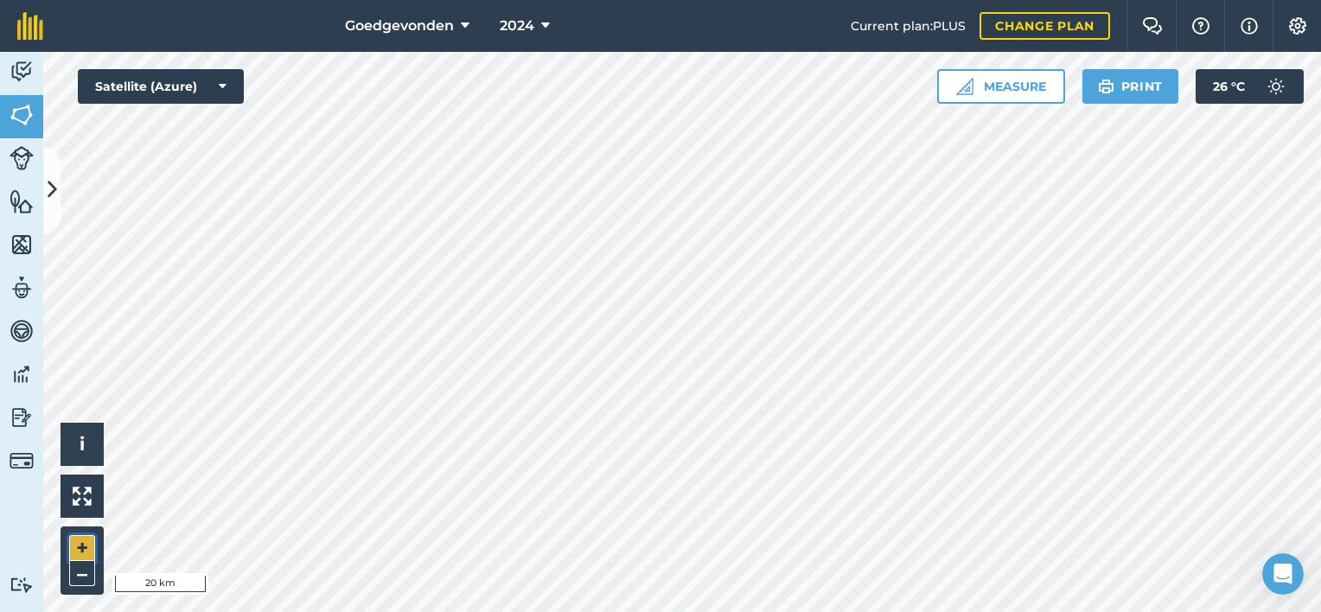
click at [88, 541] on button "+" at bounding box center [82, 548] width 26 height 26
click at [73, 539] on button "+" at bounding box center [82, 548] width 26 height 26
click at [90, 539] on button "+" at bounding box center [82, 548] width 26 height 26
click at [411, 611] on html "Goedgevonden 2024 Current plan : PLUS Change plan Farm Chat Help Info Settings …" at bounding box center [660, 306] width 1321 height 612
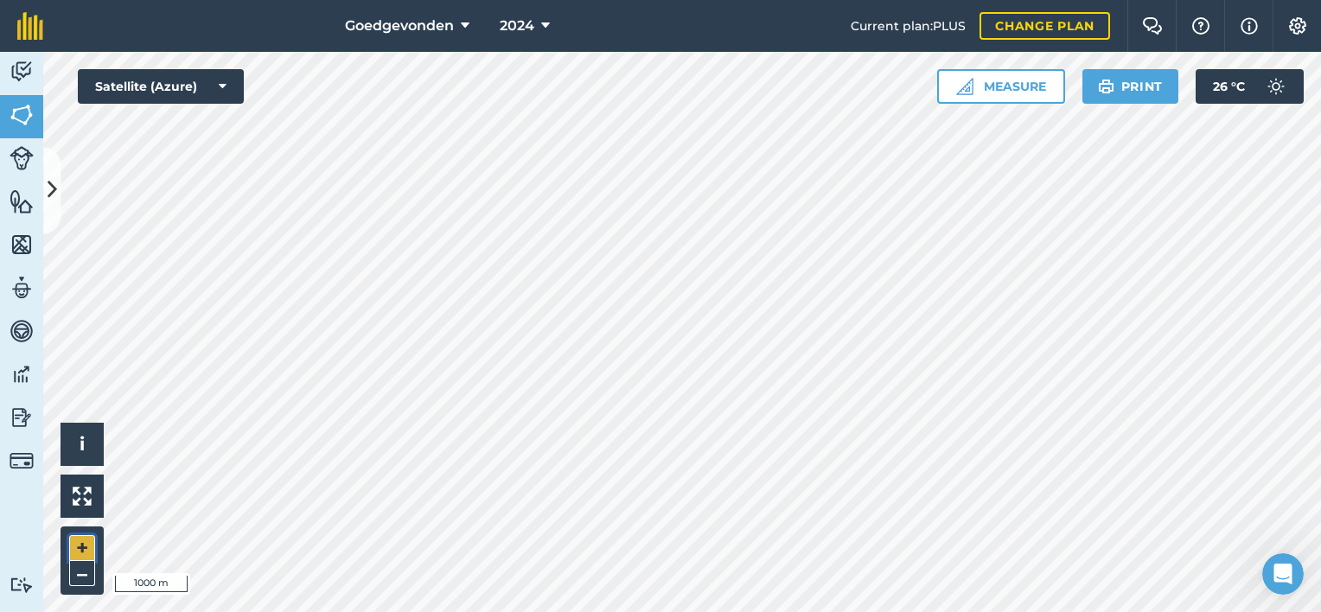
click at [87, 545] on button "+" at bounding box center [82, 548] width 26 height 26
click at [88, 544] on button "+" at bounding box center [82, 548] width 26 height 26
click at [79, 572] on button "–" at bounding box center [82, 573] width 26 height 25
click at [88, 539] on button "+" at bounding box center [82, 548] width 26 height 26
click at [80, 577] on button "–" at bounding box center [82, 573] width 26 height 25
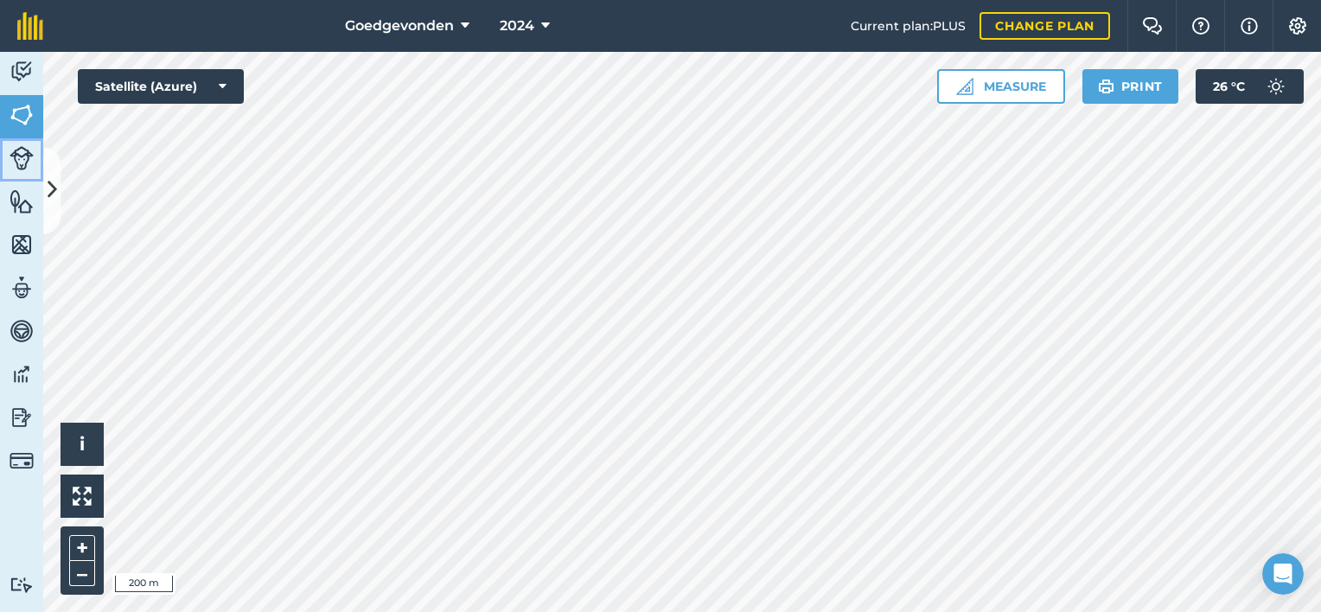
click at [15, 159] on img at bounding box center [22, 158] width 24 height 24
click at [22, 114] on img at bounding box center [22, 115] width 24 height 26
click at [82, 573] on button "–" at bounding box center [82, 573] width 26 height 25
click at [83, 542] on button "+" at bounding box center [82, 548] width 26 height 26
click at [84, 537] on button "+" at bounding box center [82, 548] width 26 height 26
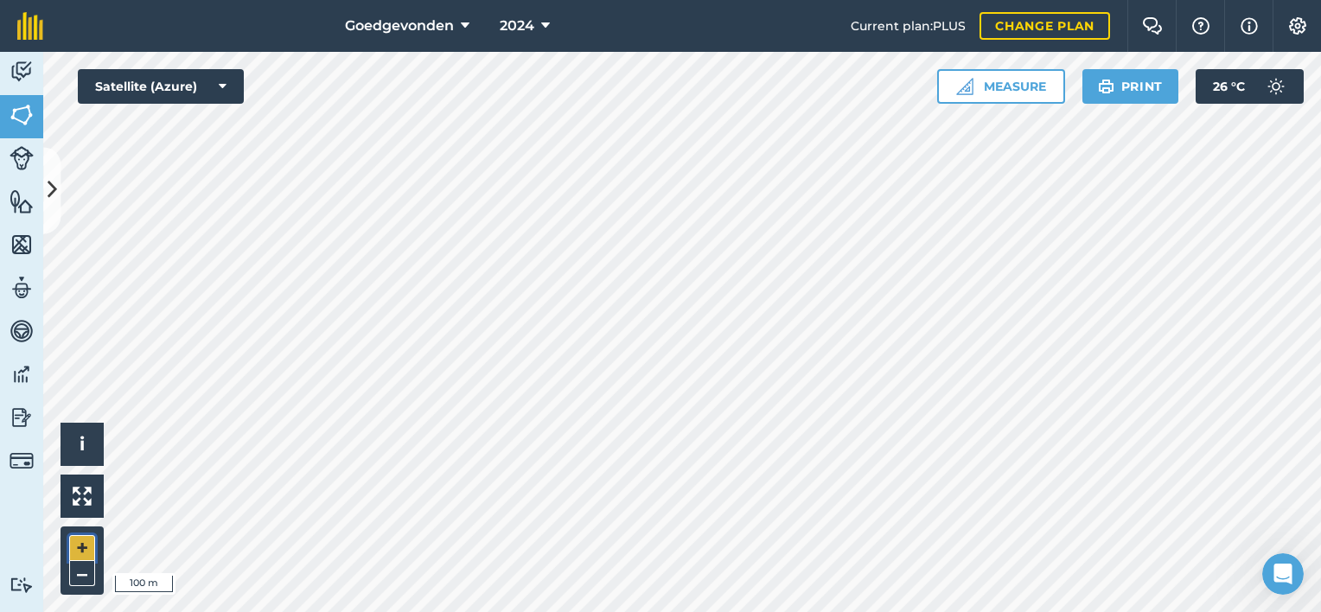
click at [84, 537] on button "+" at bounding box center [82, 548] width 26 height 26
click at [1054, 611] on html "Goedgevonden 2024 Current plan : PLUS Change plan Farm Chat Help Info Settings …" at bounding box center [660, 306] width 1321 height 612
click at [719, 611] on html "Goedgevonden 2024 Current plan : PLUS Change plan Farm Chat Help Info Settings …" at bounding box center [660, 306] width 1321 height 612
click at [88, 572] on button "–" at bounding box center [82, 573] width 26 height 25
click at [83, 544] on button "+" at bounding box center [82, 548] width 26 height 26
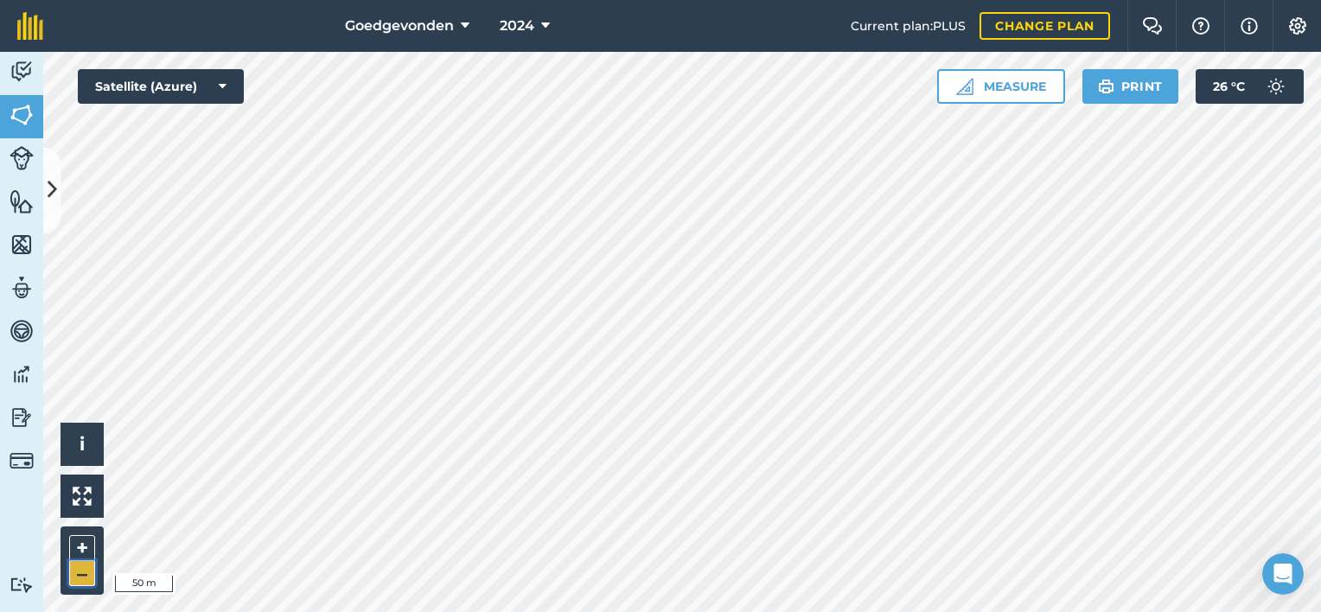
click at [80, 567] on button "–" at bounding box center [82, 573] width 26 height 25
click at [80, 542] on button "+" at bounding box center [82, 548] width 26 height 26
click at [90, 581] on button "–" at bounding box center [82, 573] width 26 height 25
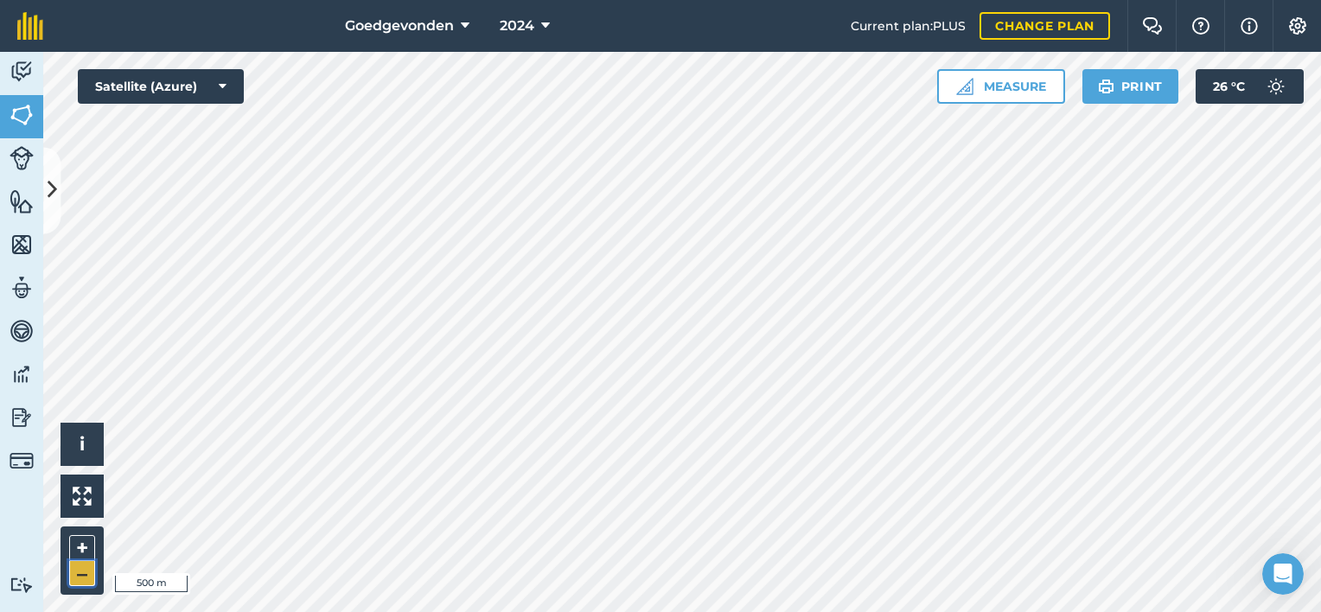
click at [90, 581] on button "–" at bounding box center [82, 573] width 26 height 25
click at [92, 536] on button "+" at bounding box center [82, 548] width 26 height 26
click at [77, 565] on button "–" at bounding box center [82, 573] width 26 height 25
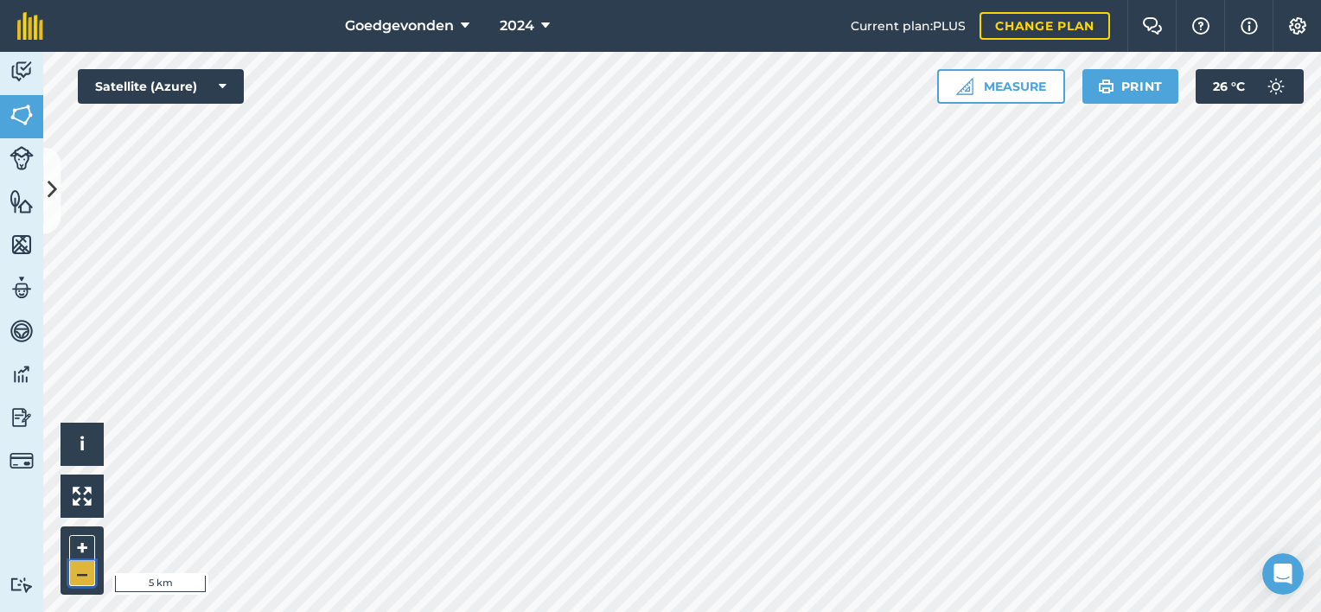
click at [77, 565] on button "–" at bounding box center [82, 573] width 26 height 25
